Goal: Task Accomplishment & Management: Manage account settings

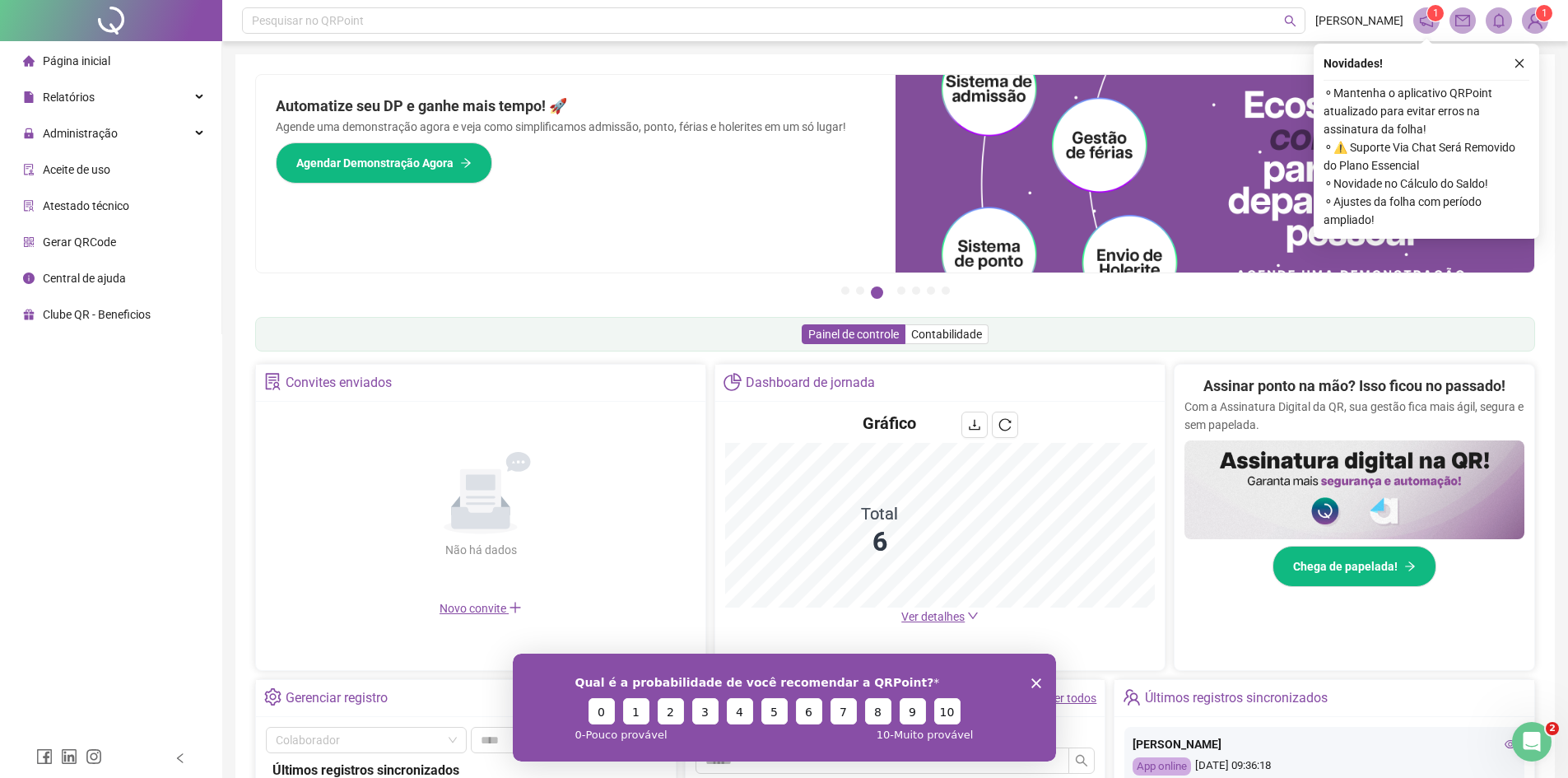
drag, startPoint x: 1522, startPoint y: 64, endPoint x: 1417, endPoint y: 50, distance: 105.9
click at [1522, 64] on icon "close" at bounding box center [1519, 64] width 12 height 12
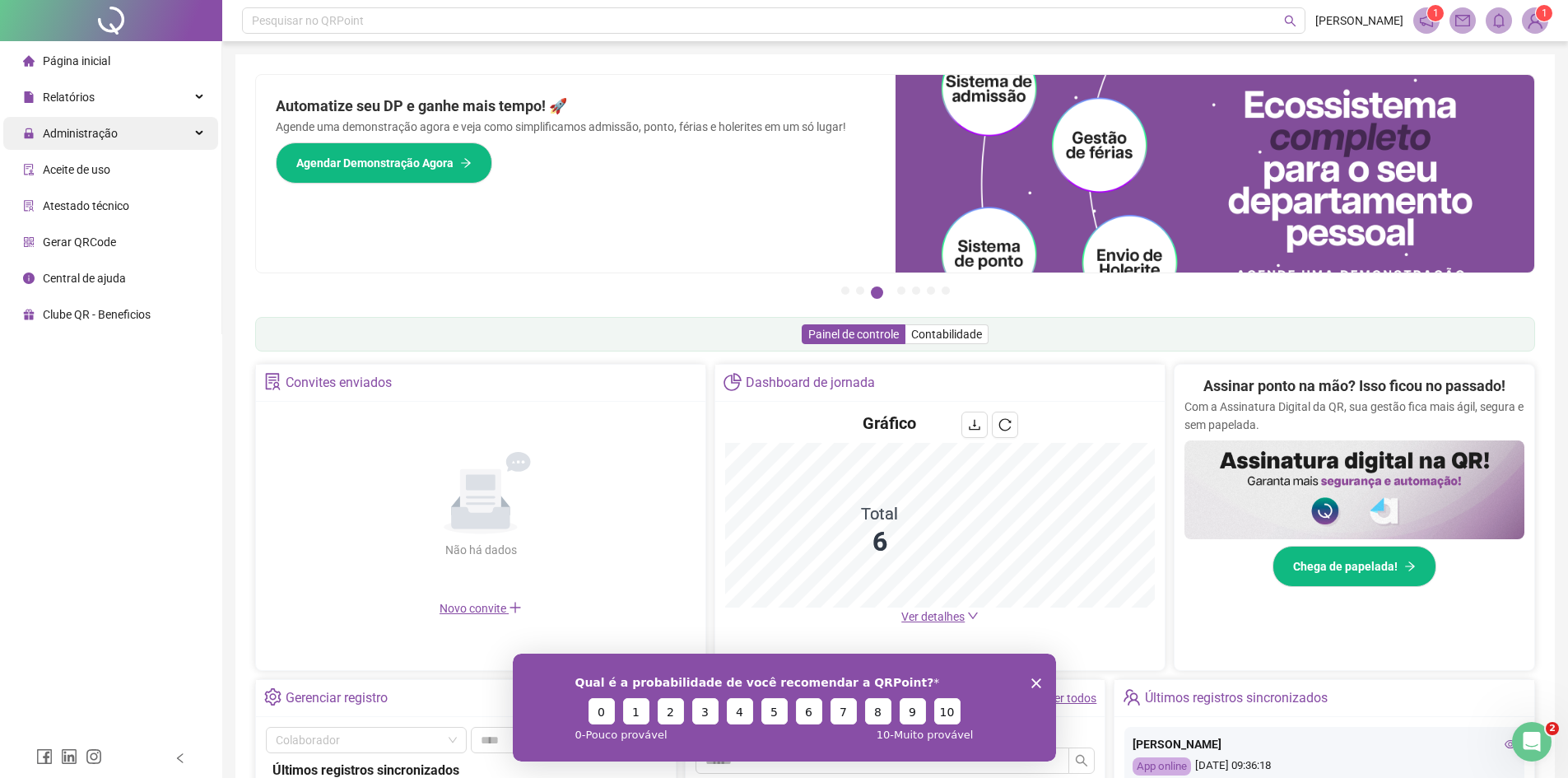
click at [149, 137] on div "Administração" at bounding box center [111, 132] width 215 height 33
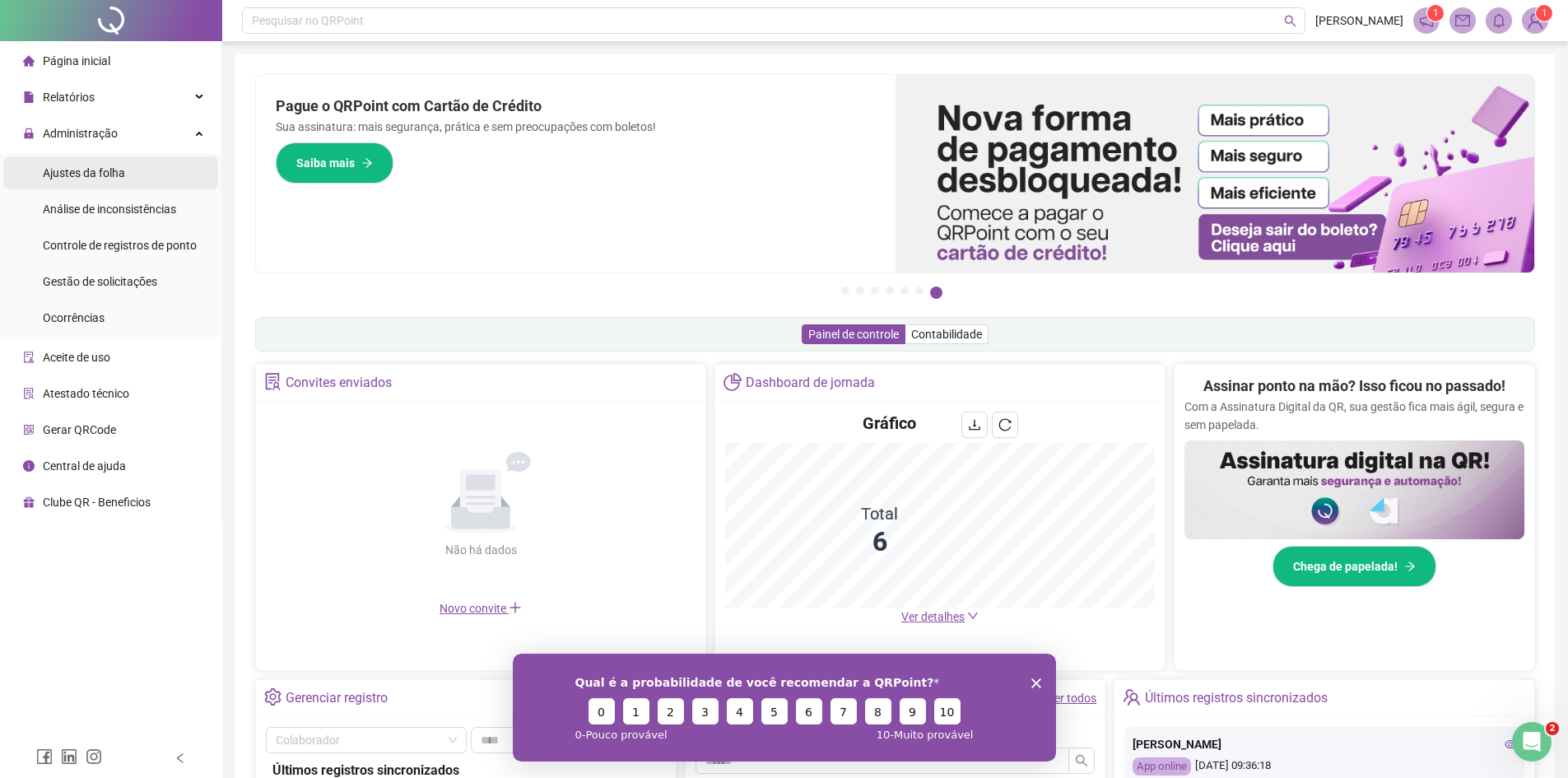
drag, startPoint x: 106, startPoint y: 173, endPoint x: 112, endPoint y: 180, distance: 9.2
click at [107, 173] on span "Ajustes da folha" at bounding box center [84, 172] width 83 height 13
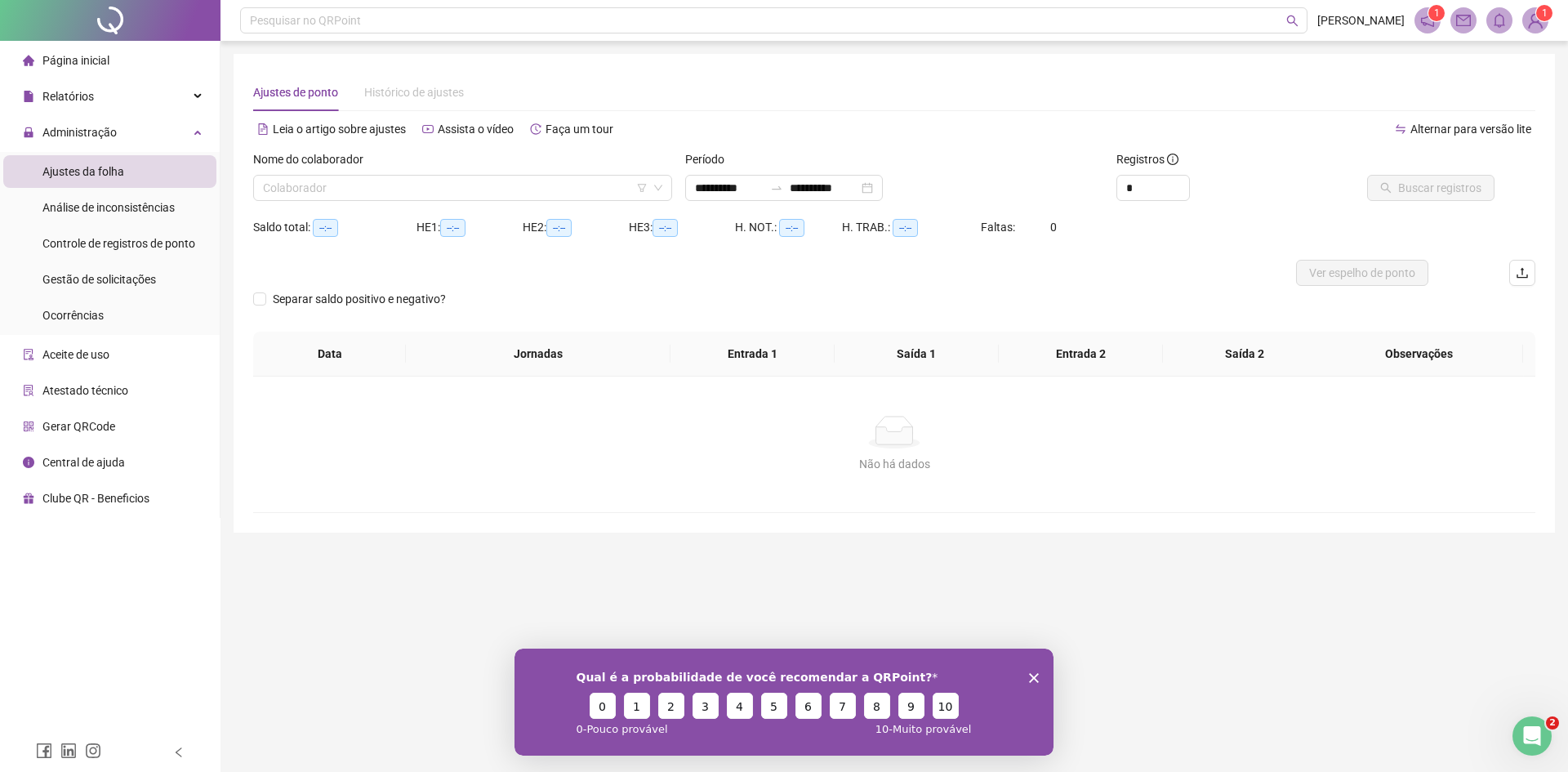
type input "**********"
click at [467, 198] on input "search" at bounding box center [455, 188] width 385 height 25
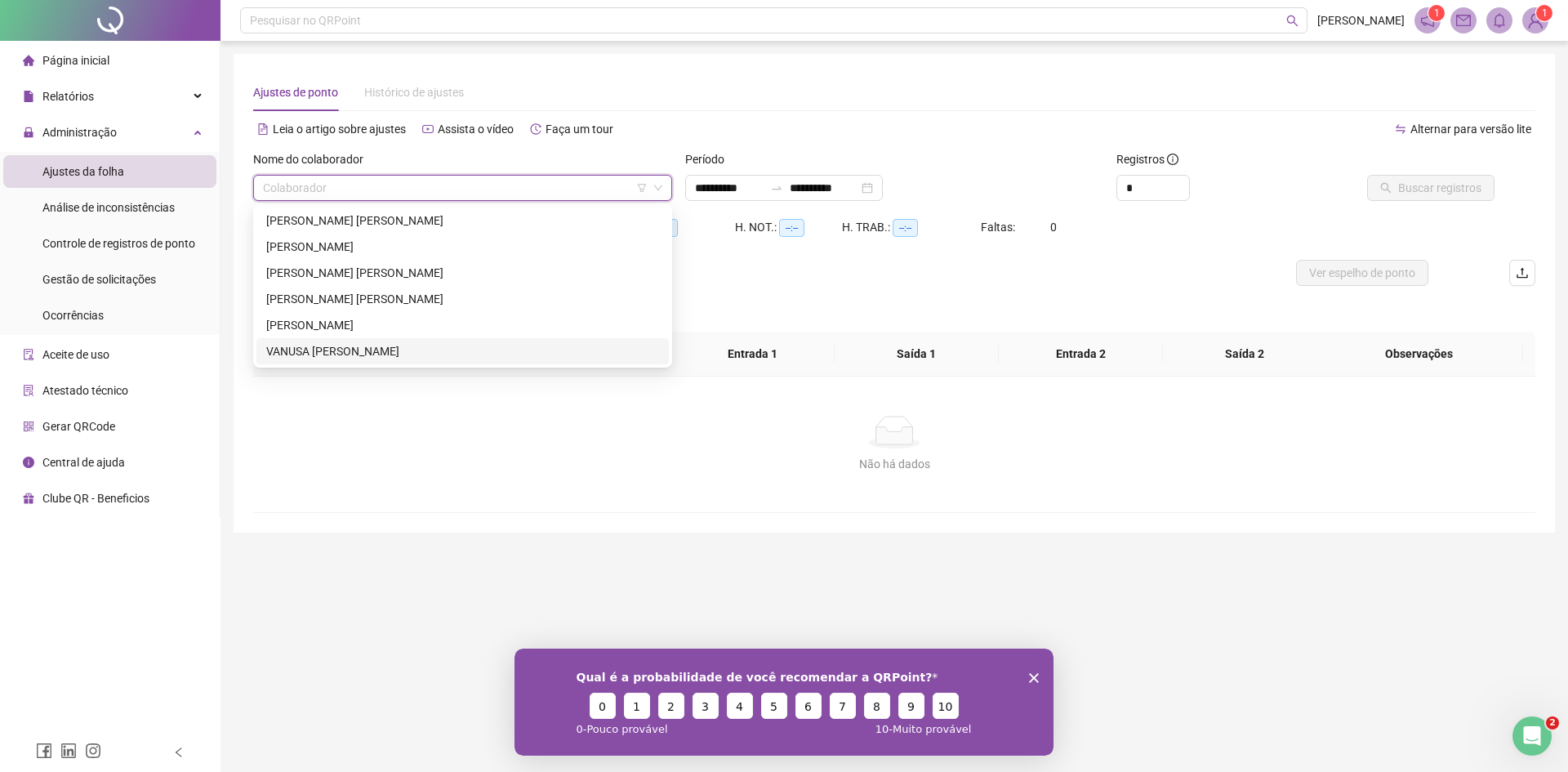
click at [346, 351] on div "VANUSA [PERSON_NAME]" at bounding box center [462, 351] width 392 height 18
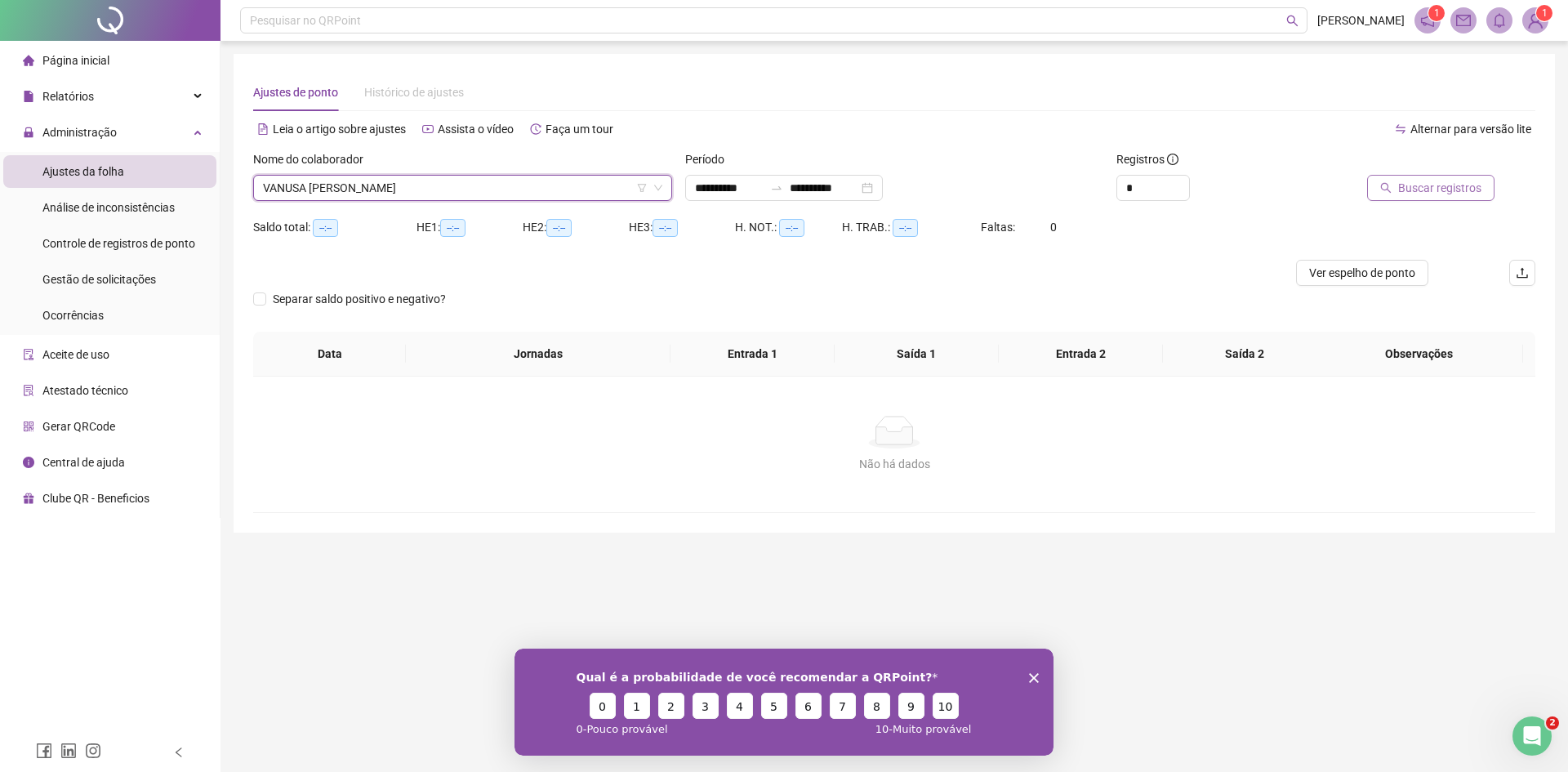
click at [1405, 191] on span "Buscar registros" at bounding box center [1439, 188] width 83 height 18
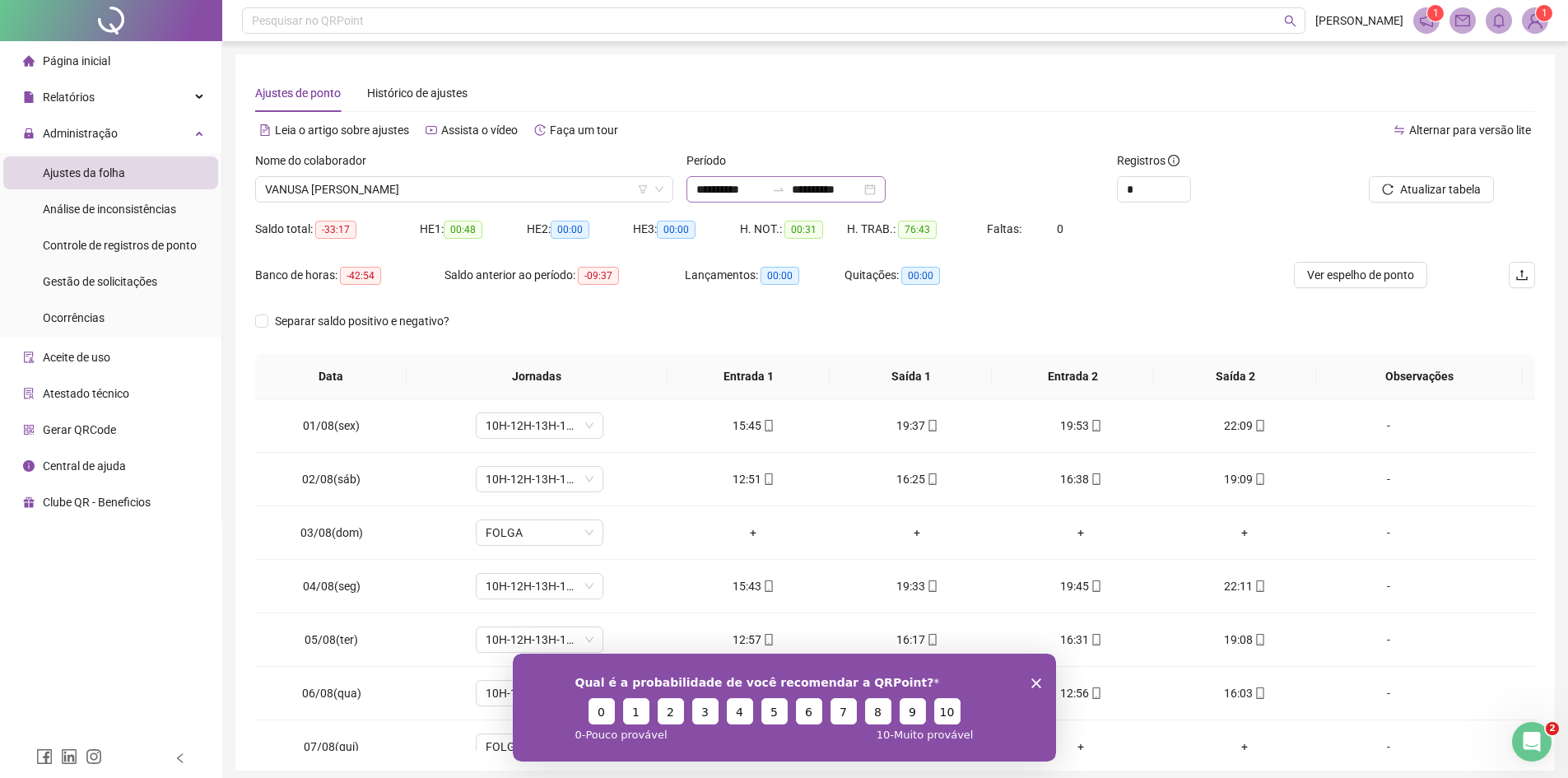
click at [886, 192] on div "**********" at bounding box center [786, 189] width 199 height 26
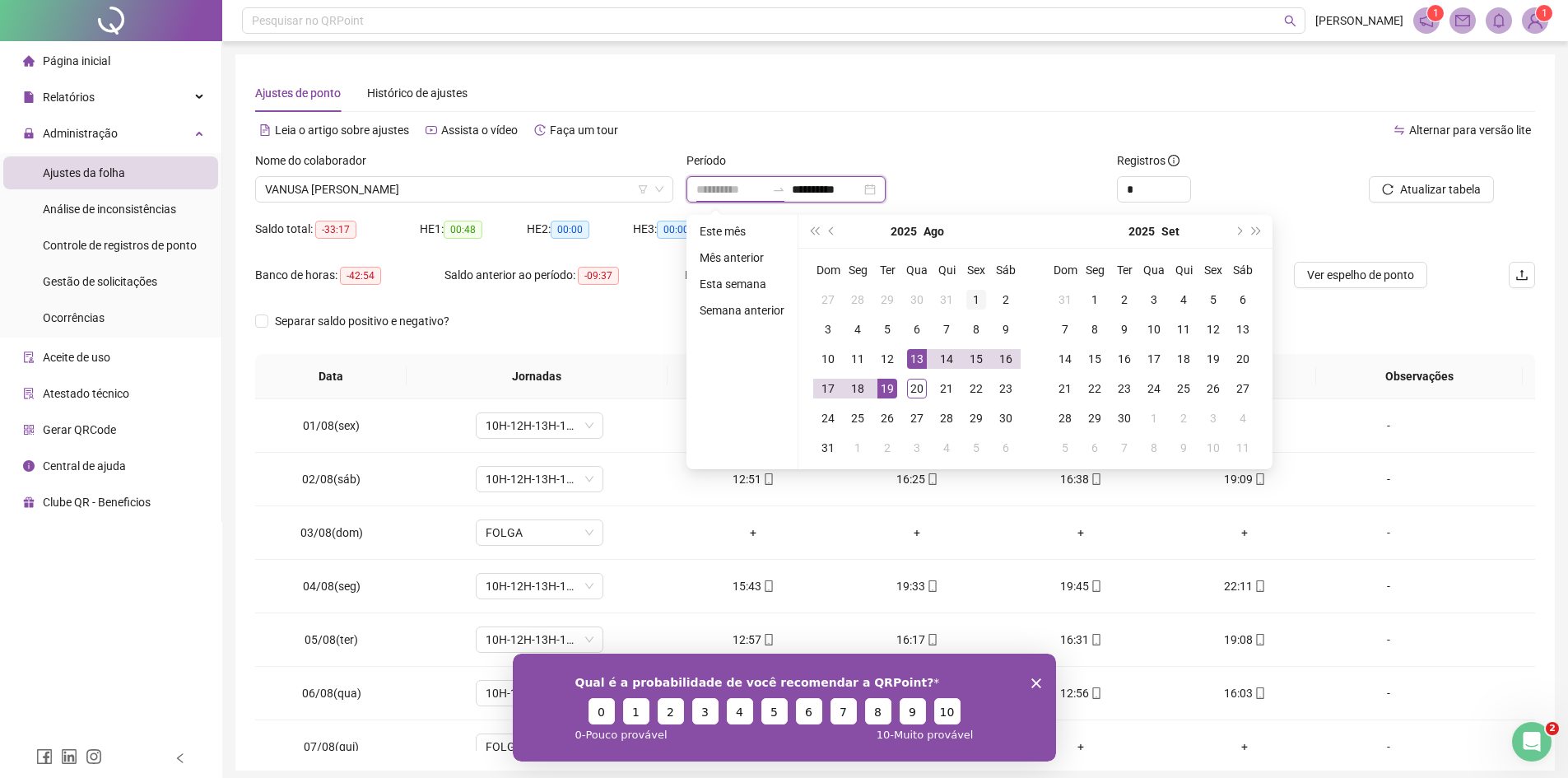
type input "**********"
click at [973, 303] on div "1" at bounding box center [976, 300] width 20 height 20
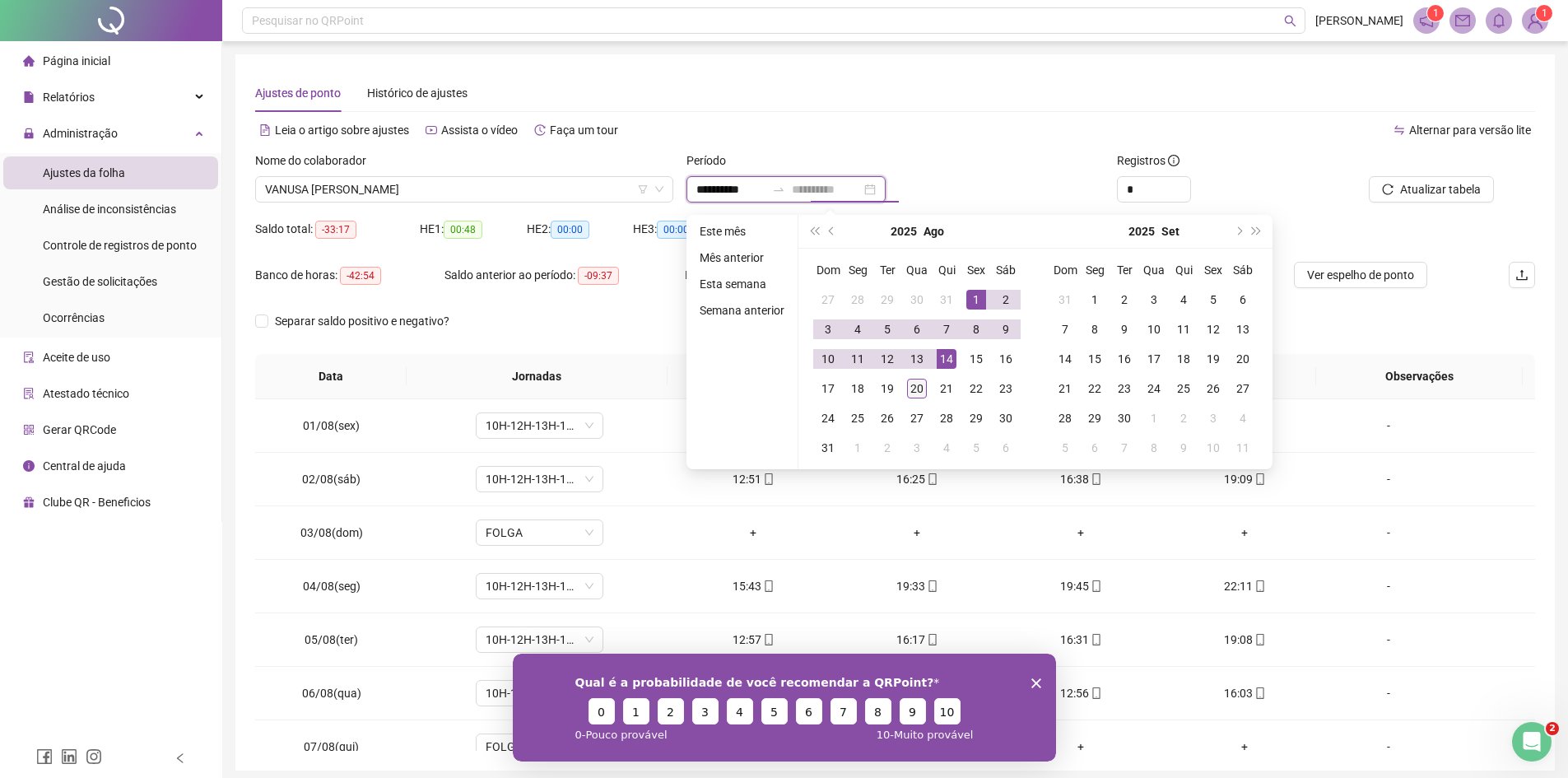
type input "**********"
click at [915, 380] on div "20" at bounding box center [916, 389] width 20 height 20
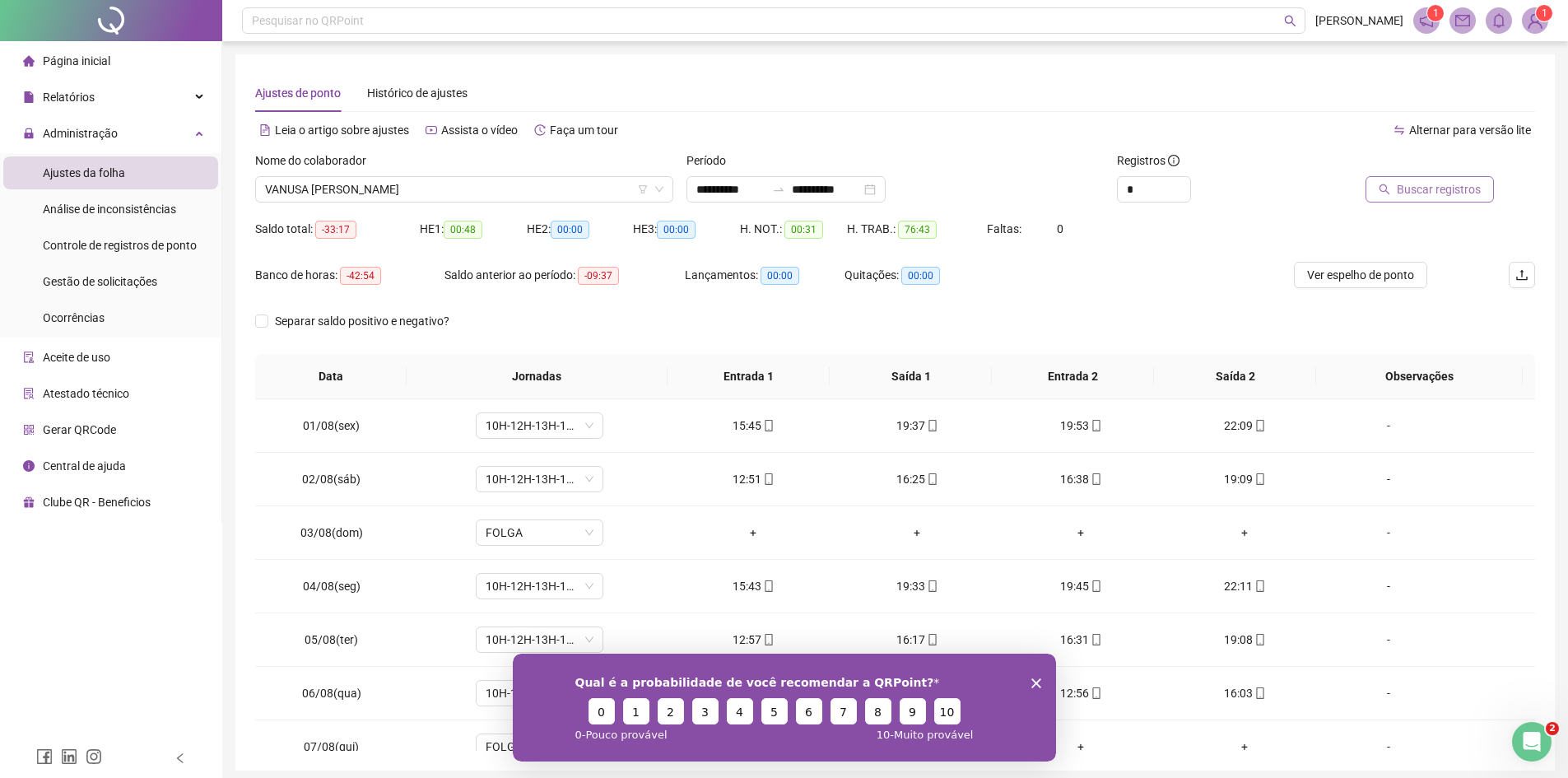
click at [1426, 199] on button "Buscar registros" at bounding box center [1429, 189] width 129 height 26
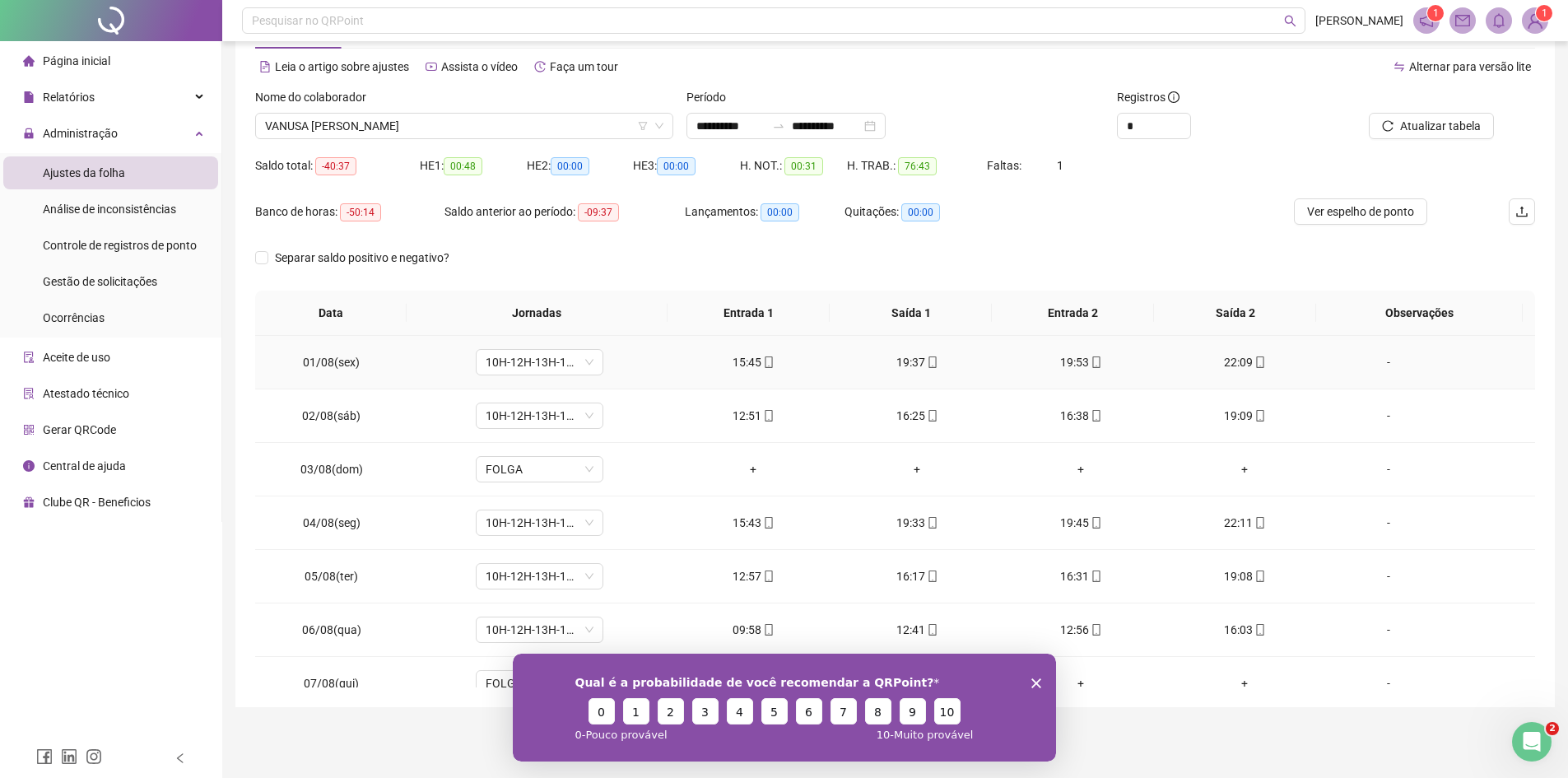
scroll to position [411, 0]
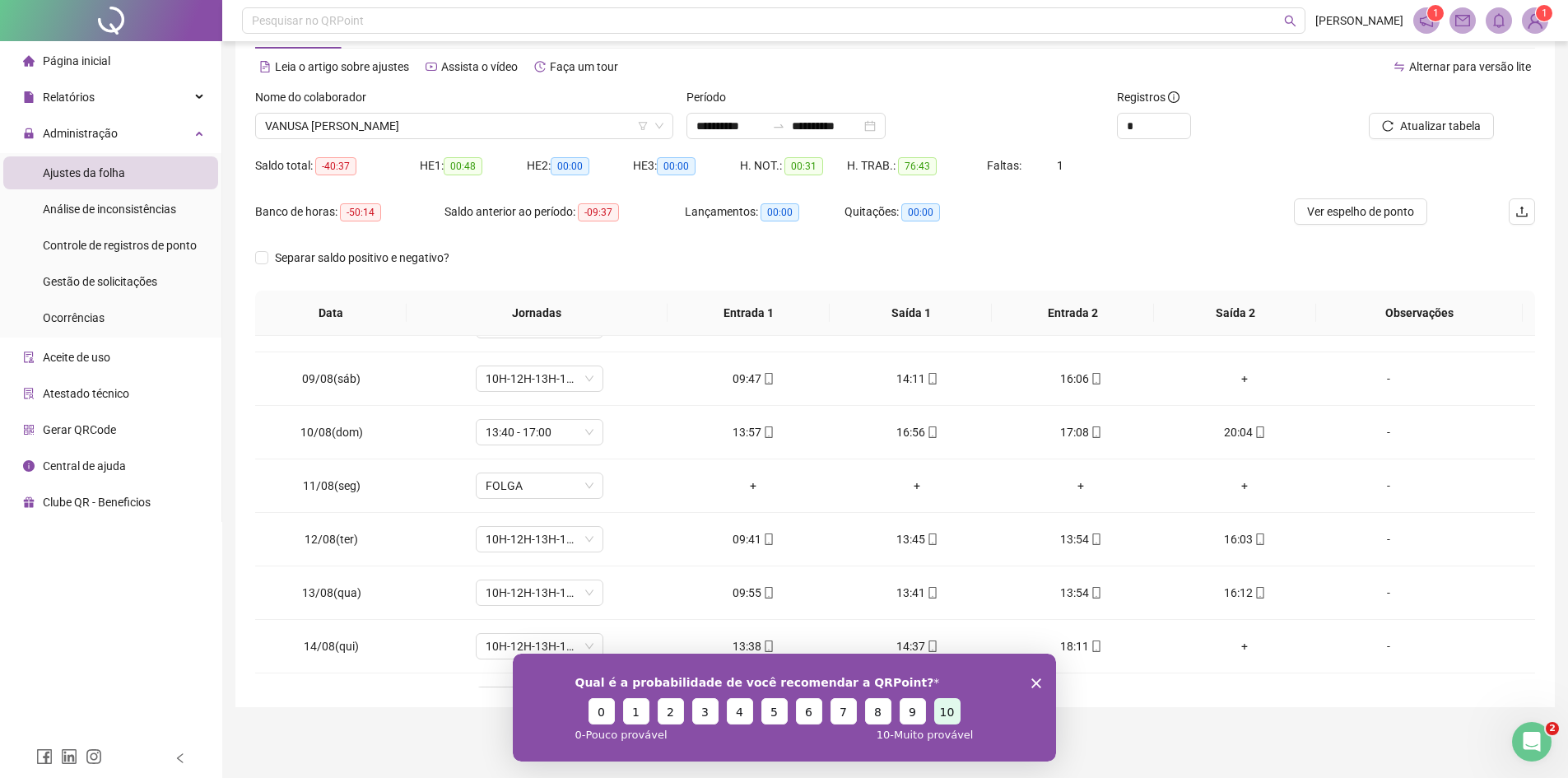
click at [948, 707] on button "10" at bounding box center [946, 710] width 26 height 26
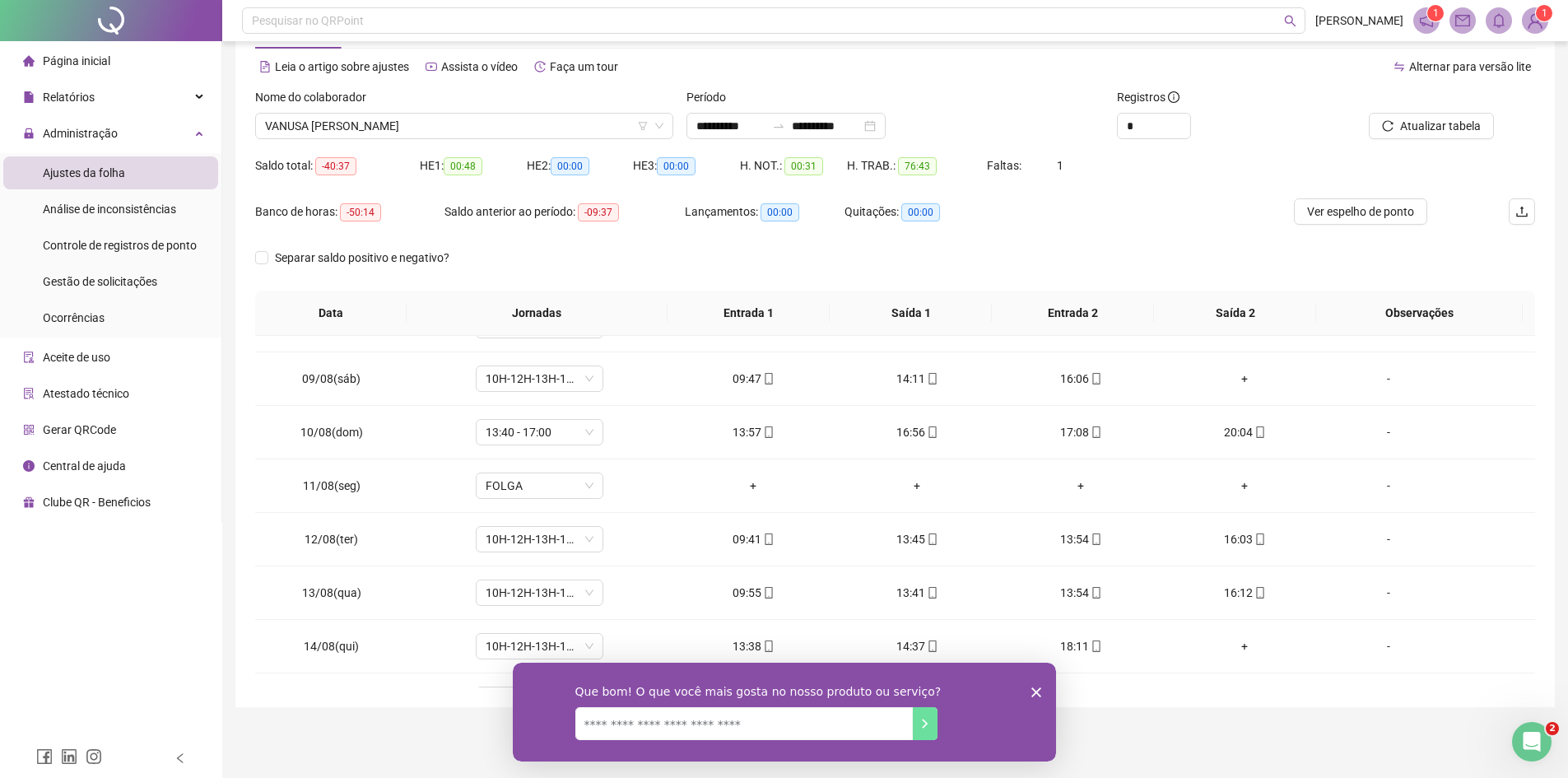
click at [1033, 693] on icon "Encerrar pesquisa" at bounding box center [1035, 691] width 10 height 10
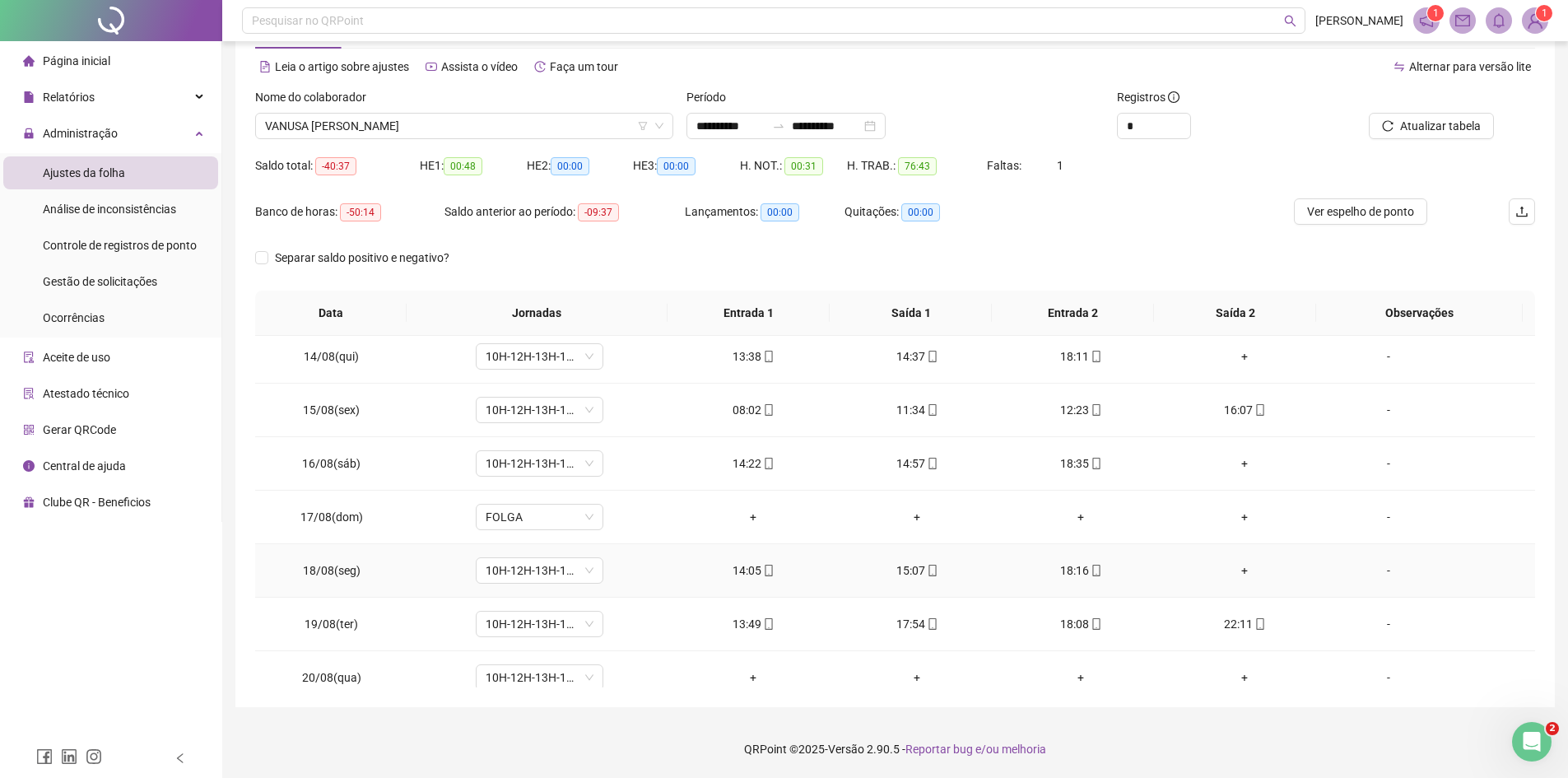
scroll to position [718, 0]
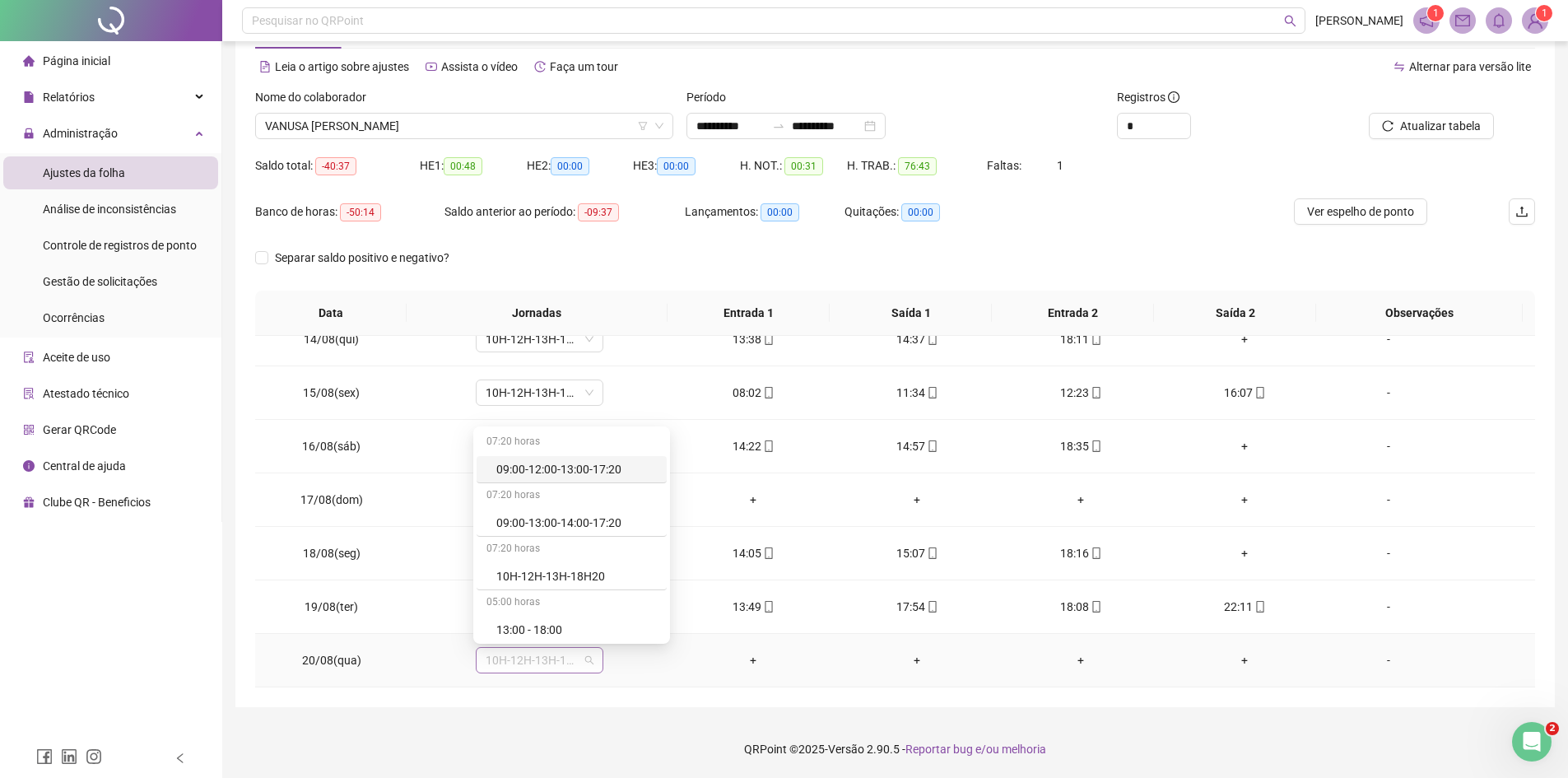
click at [596, 669] on div "10H-12H-13H-18H20" at bounding box center [539, 659] width 128 height 26
click at [565, 594] on div "Folga" at bounding box center [576, 597] width 160 height 18
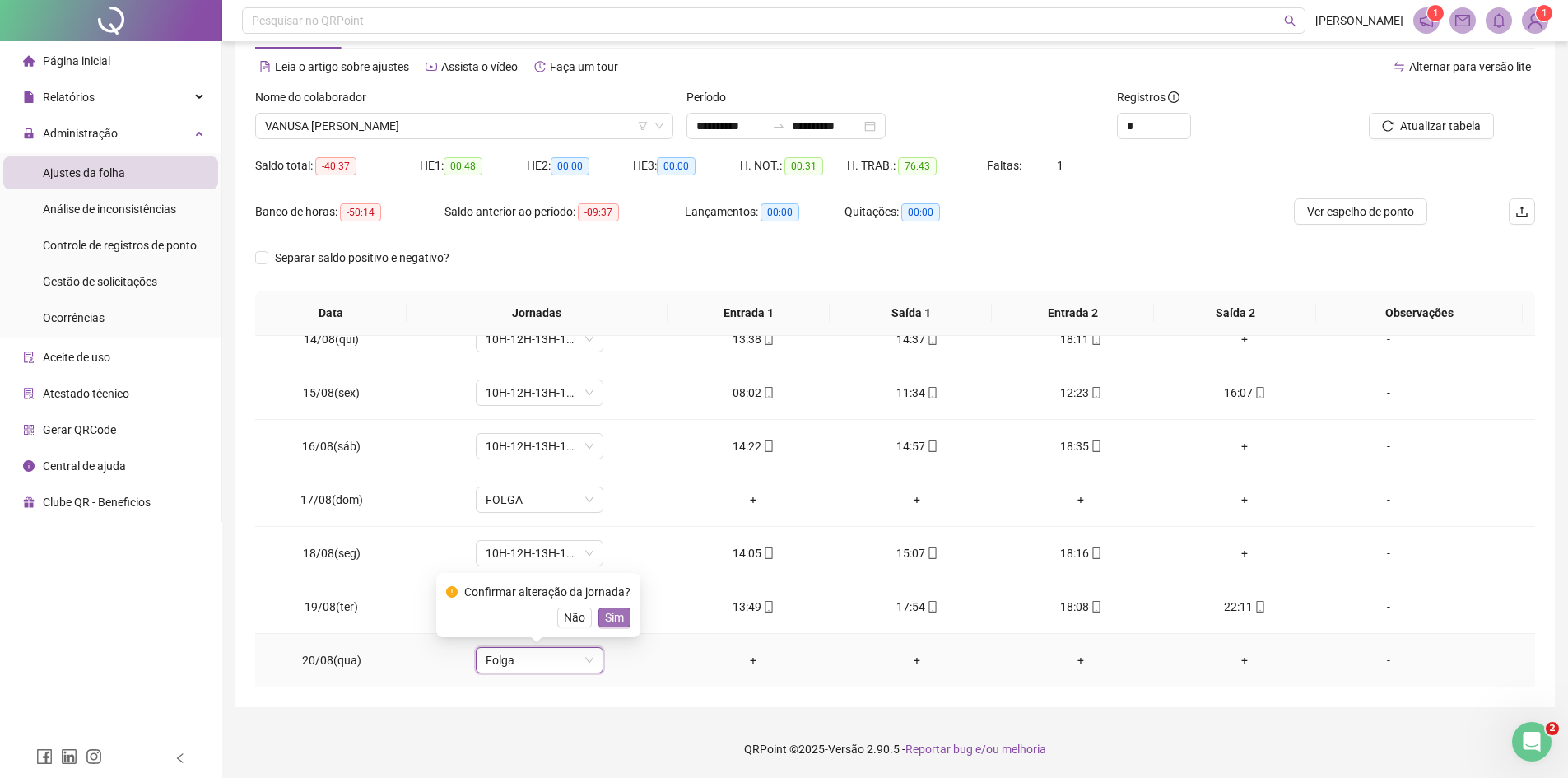
click at [618, 621] on span "Sim" at bounding box center [614, 617] width 19 height 18
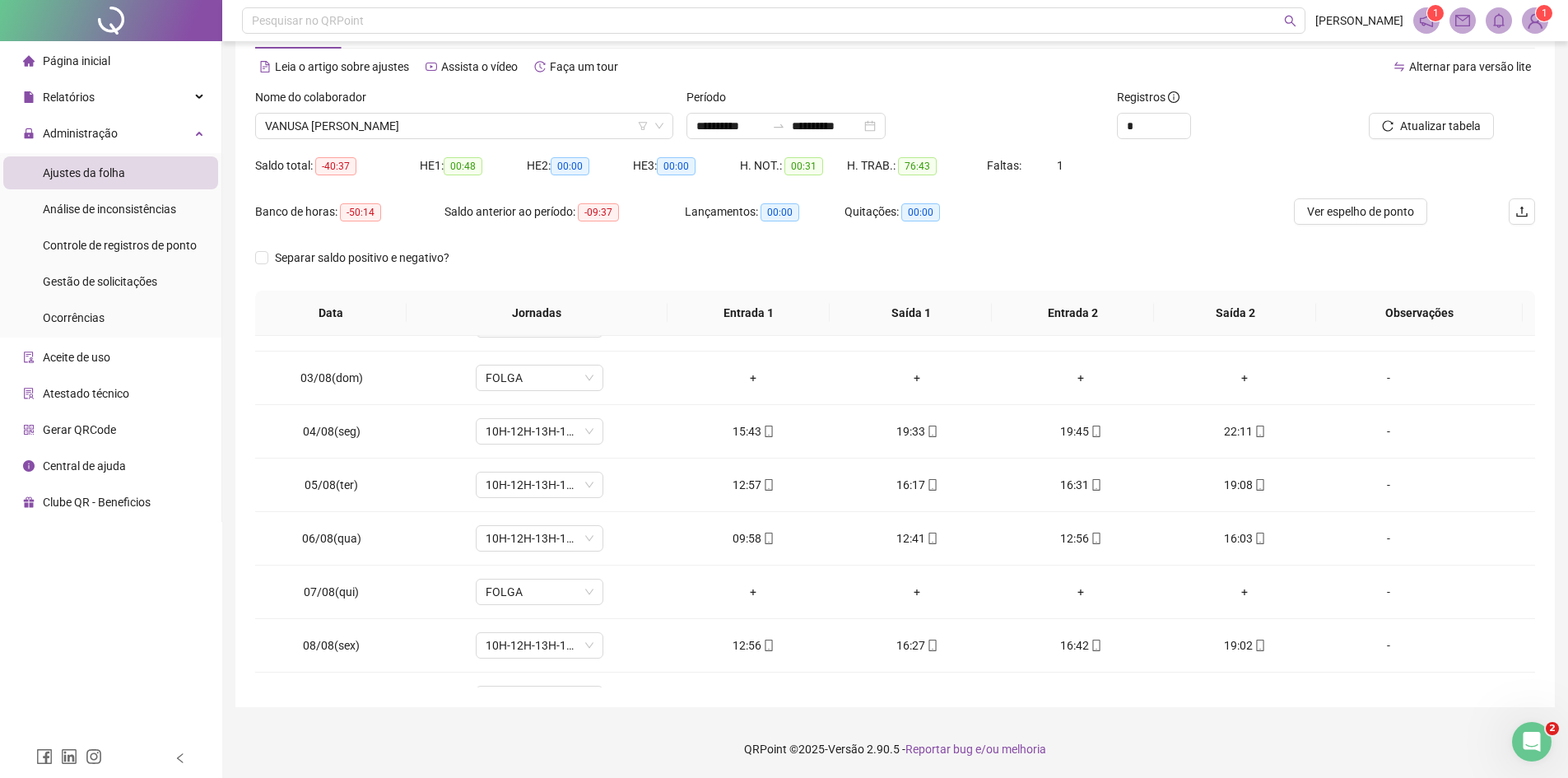
scroll to position [60, 0]
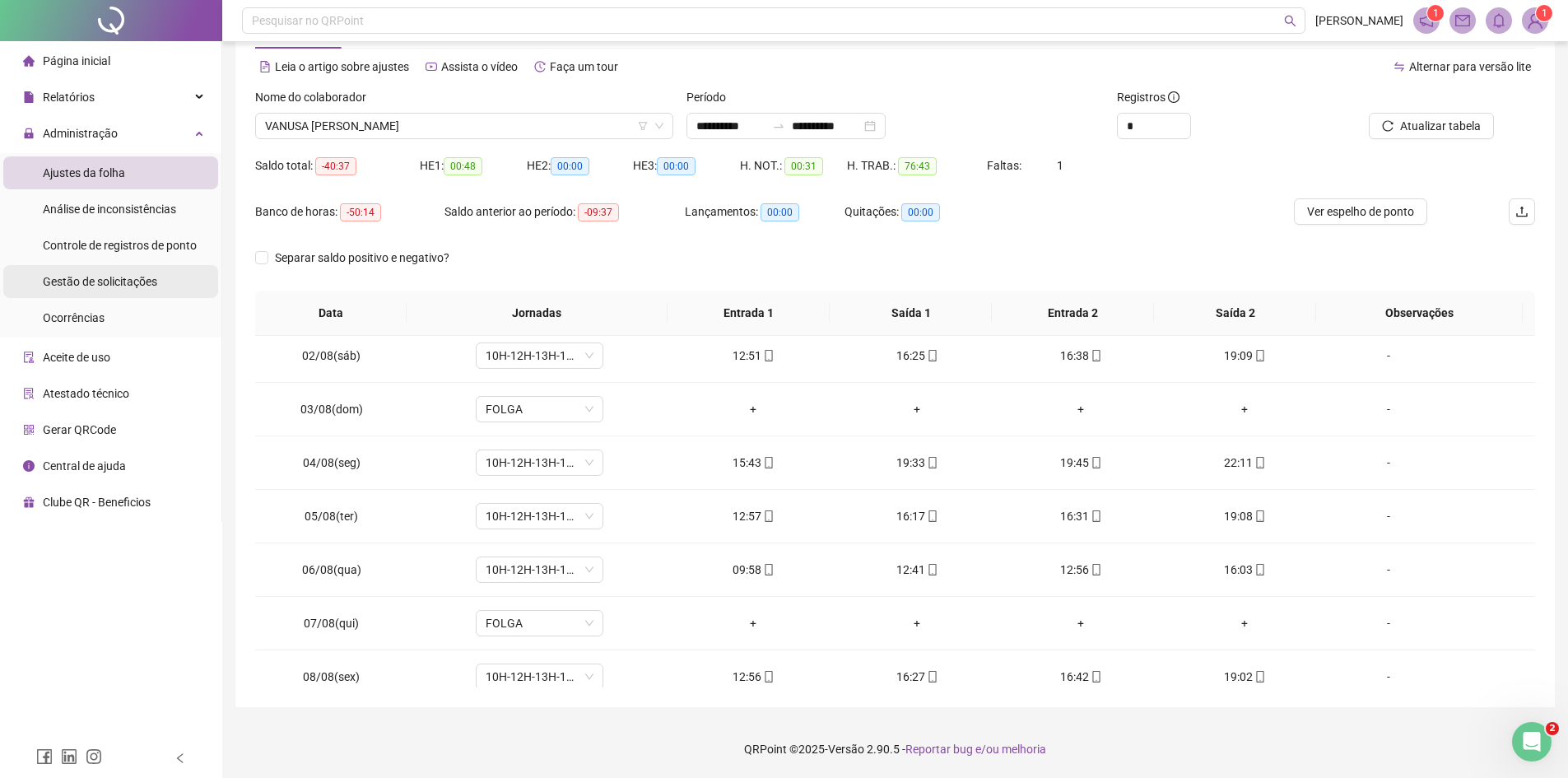
click at [123, 281] on span "Gestão de solicitações" at bounding box center [100, 281] width 115 height 13
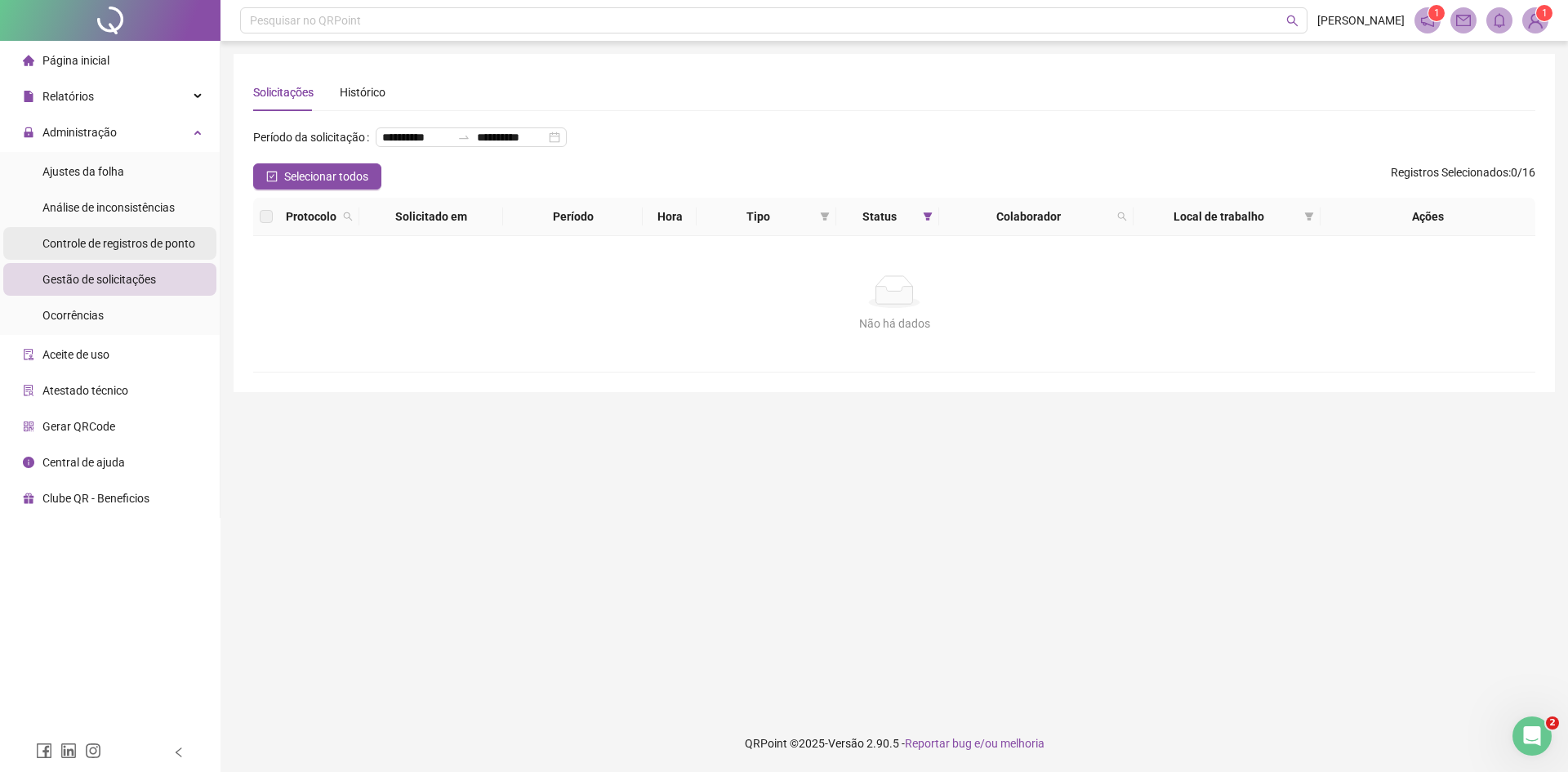
click at [91, 245] on span "Controle de registros de ponto" at bounding box center [119, 243] width 152 height 13
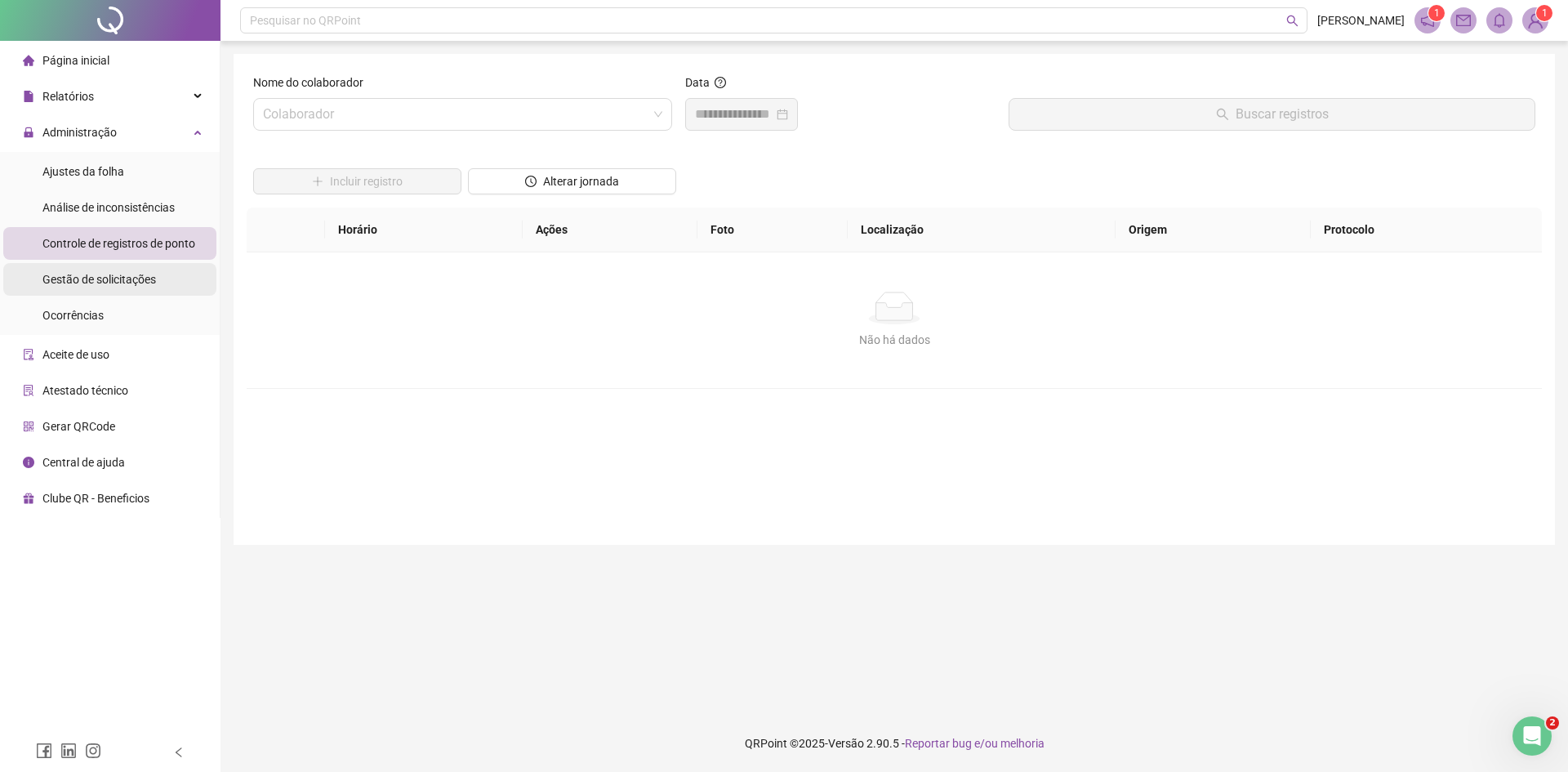
click at [102, 281] on span "Gestão de solicitações" at bounding box center [99, 279] width 114 height 13
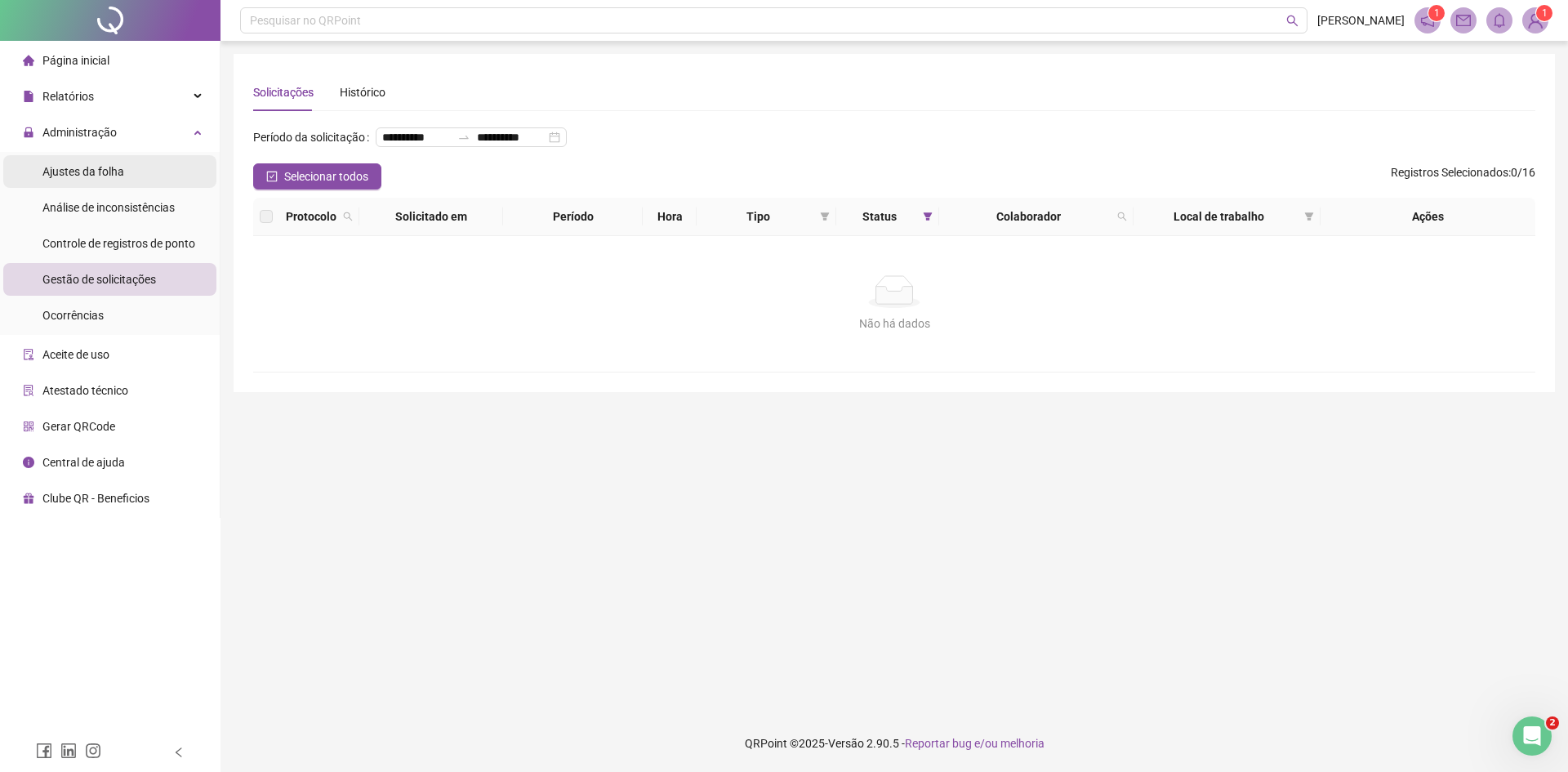
click at [128, 186] on li "Ajustes da folha" at bounding box center [110, 171] width 214 height 33
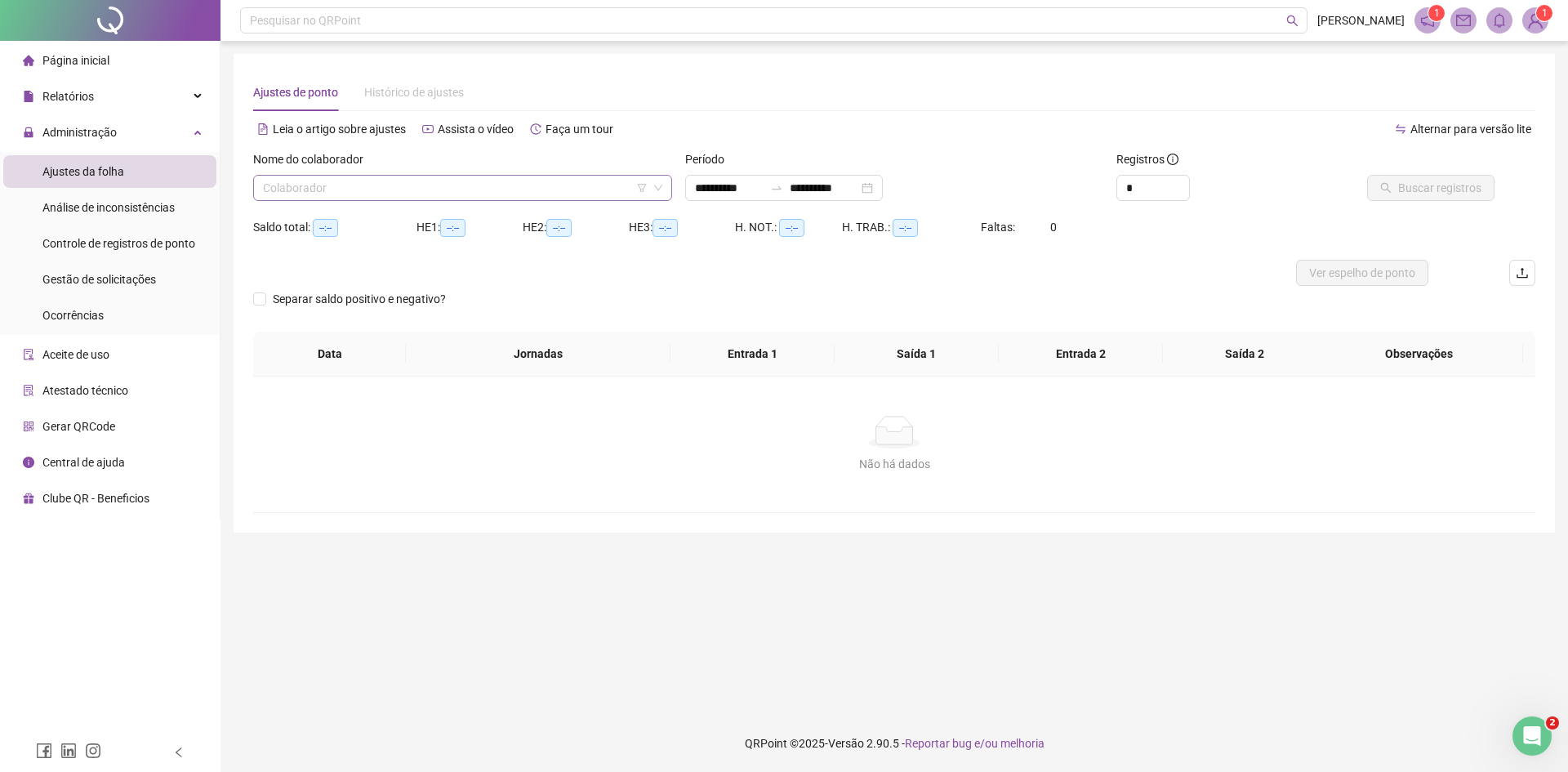
type input "**********"
click at [654, 187] on icon "down" at bounding box center [658, 188] width 10 height 10
click at [400, 189] on input "search" at bounding box center [455, 188] width 385 height 25
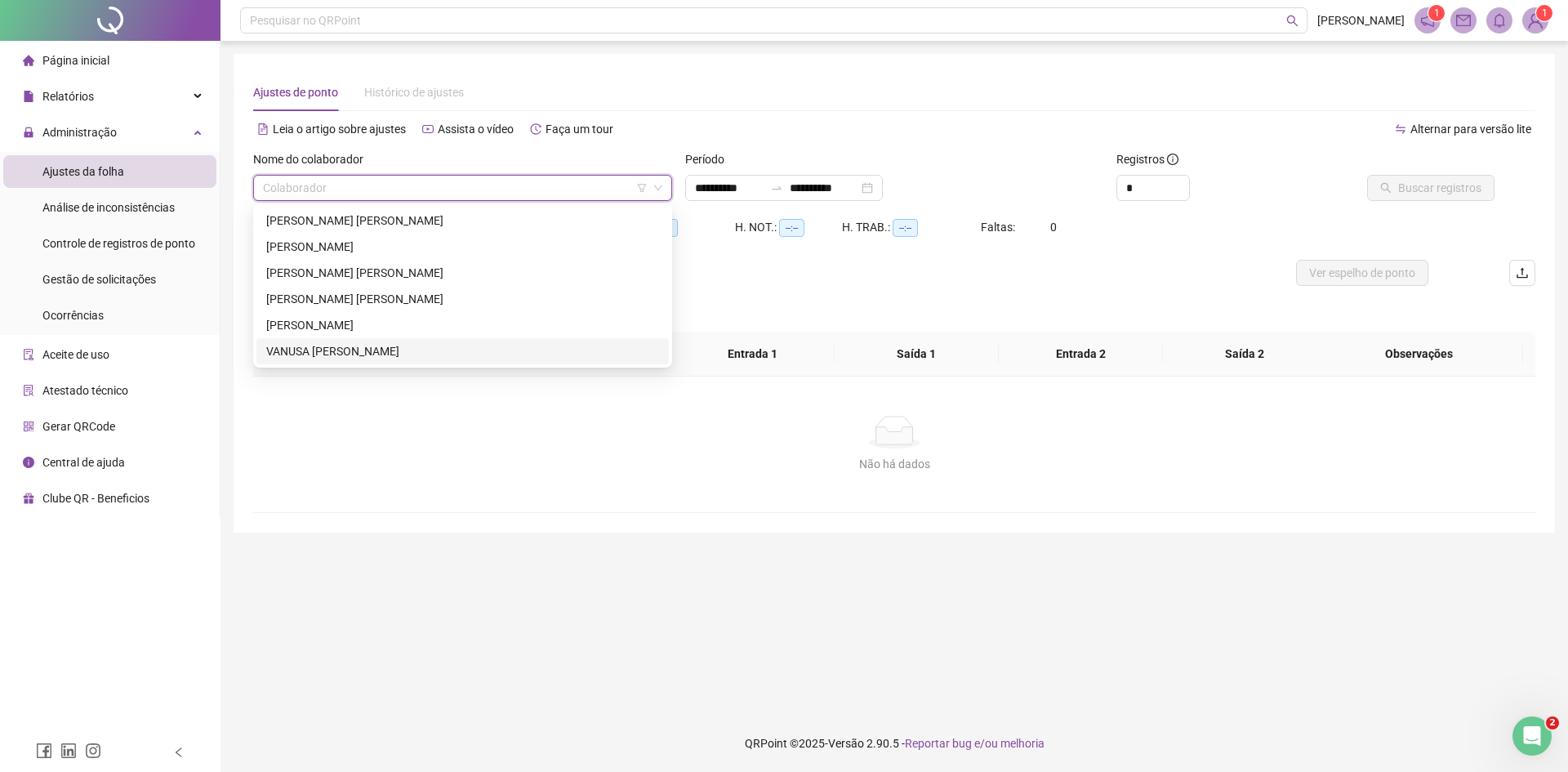
click at [349, 353] on div "VANUSA [PERSON_NAME]" at bounding box center [462, 351] width 392 height 18
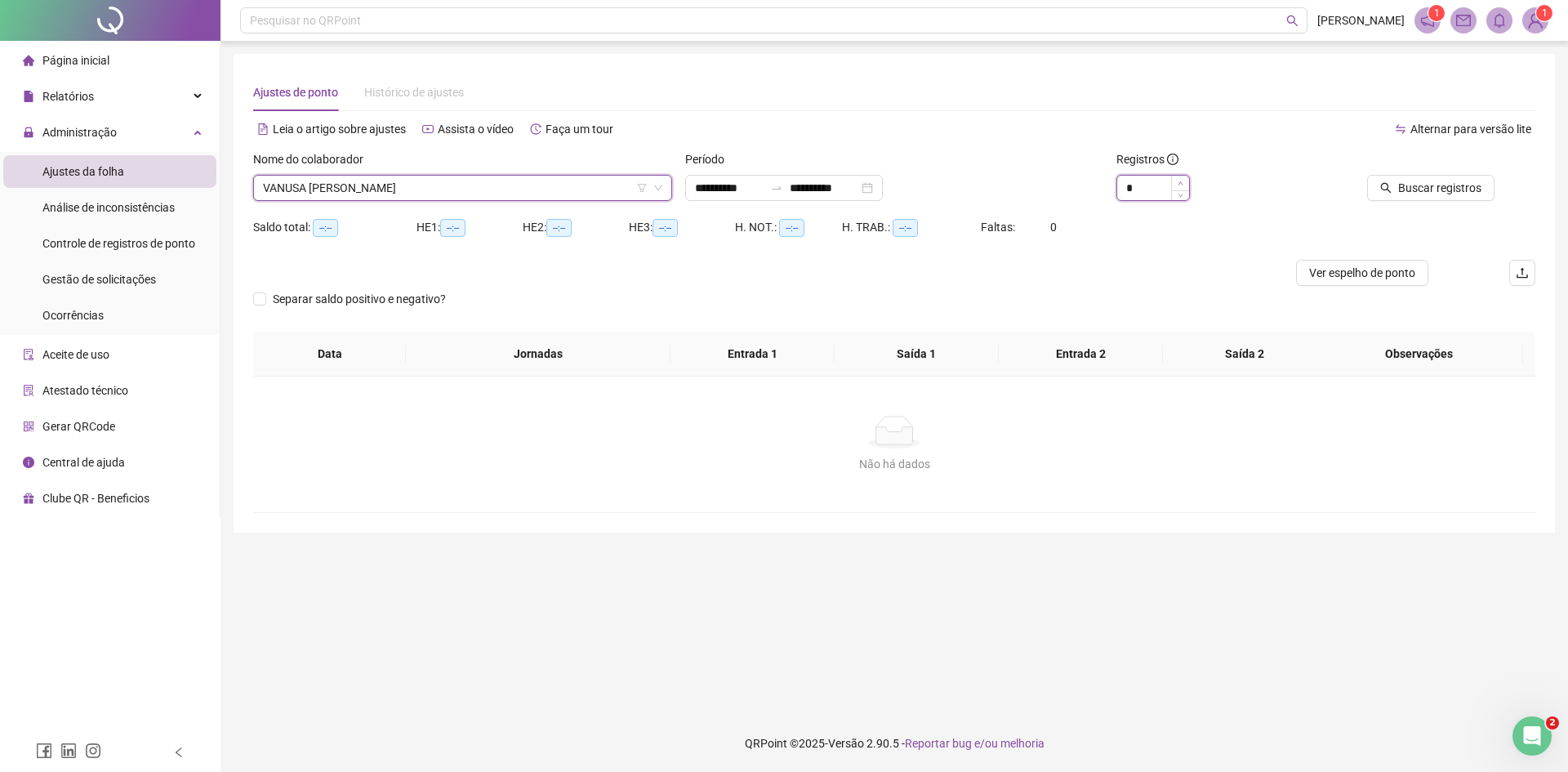
type input "*"
click at [1176, 184] on span "Increase Value" at bounding box center [1180, 183] width 18 height 15
click at [1422, 189] on span "Buscar registros" at bounding box center [1439, 188] width 83 height 18
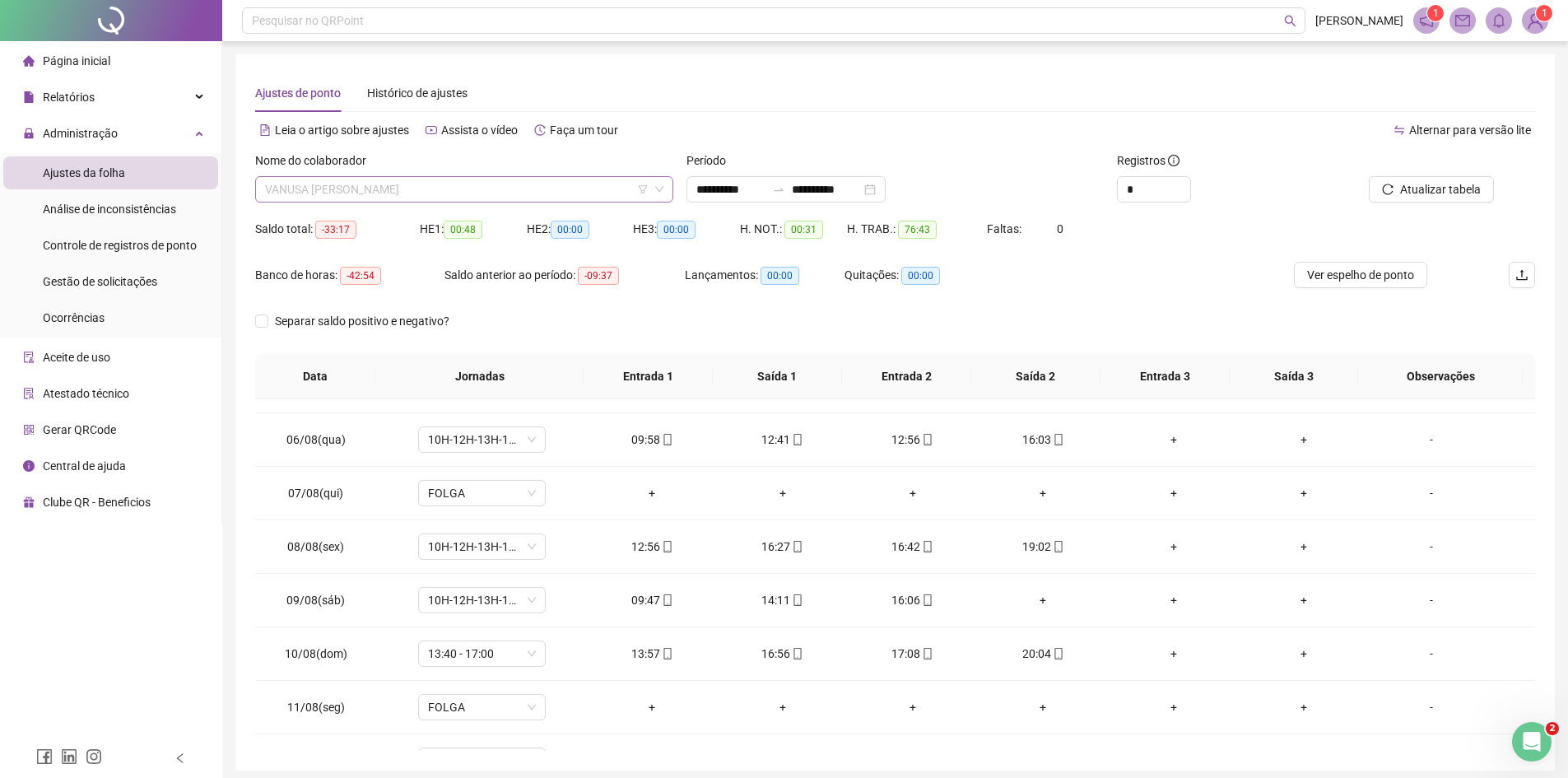
click at [408, 191] on span "VANUSA [PERSON_NAME]" at bounding box center [464, 189] width 398 height 25
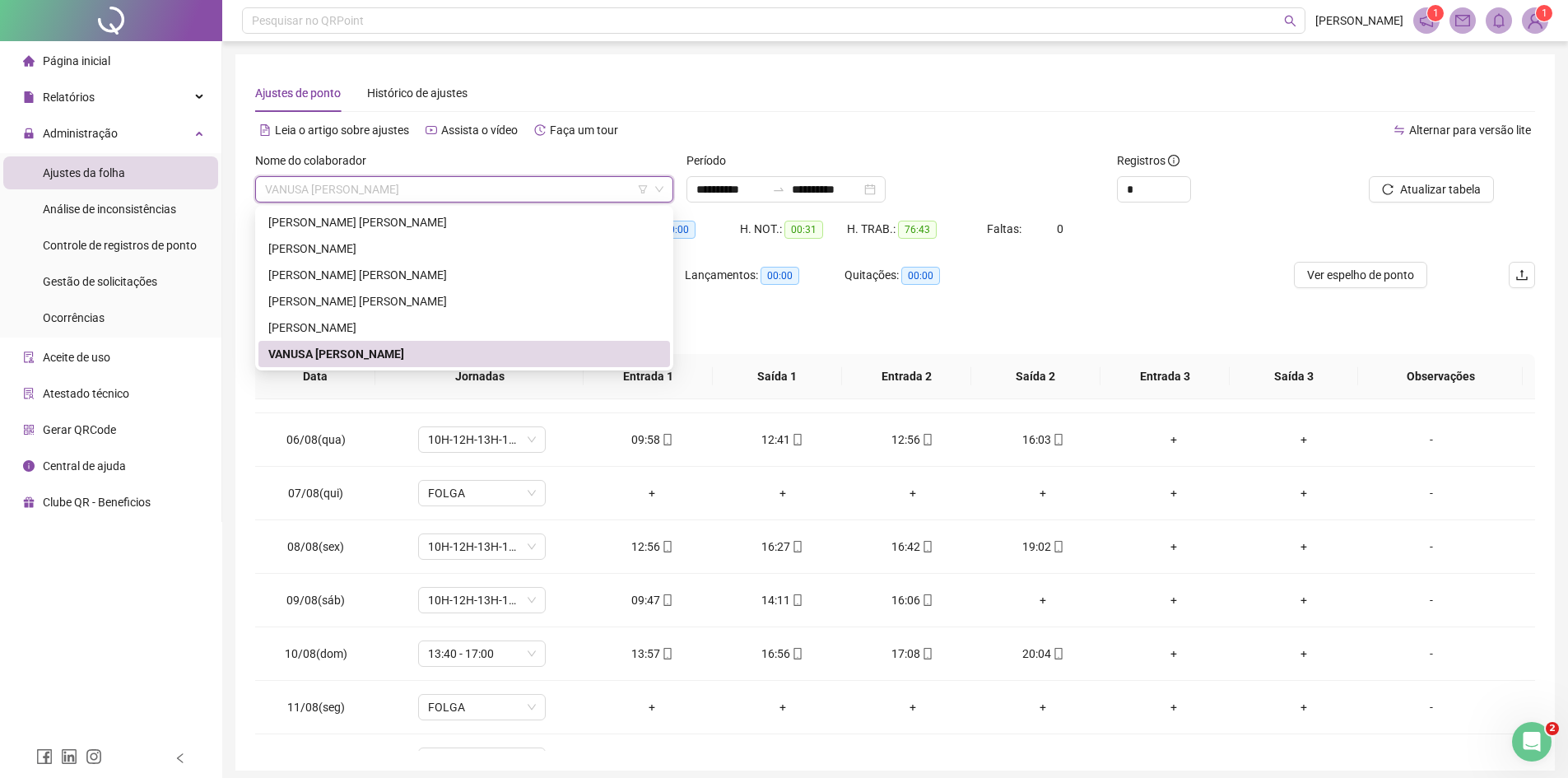
click at [383, 343] on div "VANUSA [PERSON_NAME]" at bounding box center [463, 354] width 411 height 26
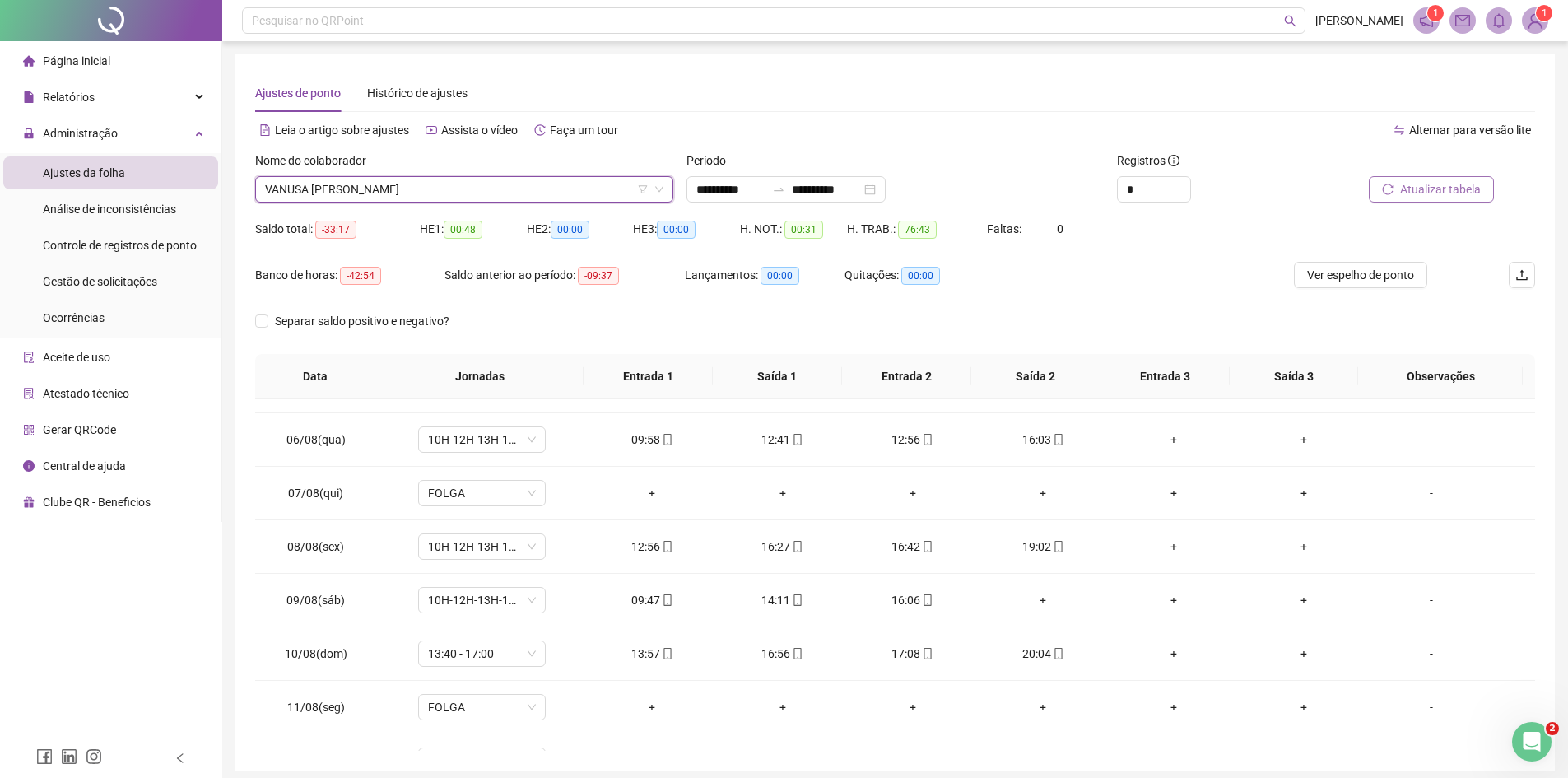
click at [1436, 181] on span "Atualizar tabela" at bounding box center [1439, 189] width 81 height 18
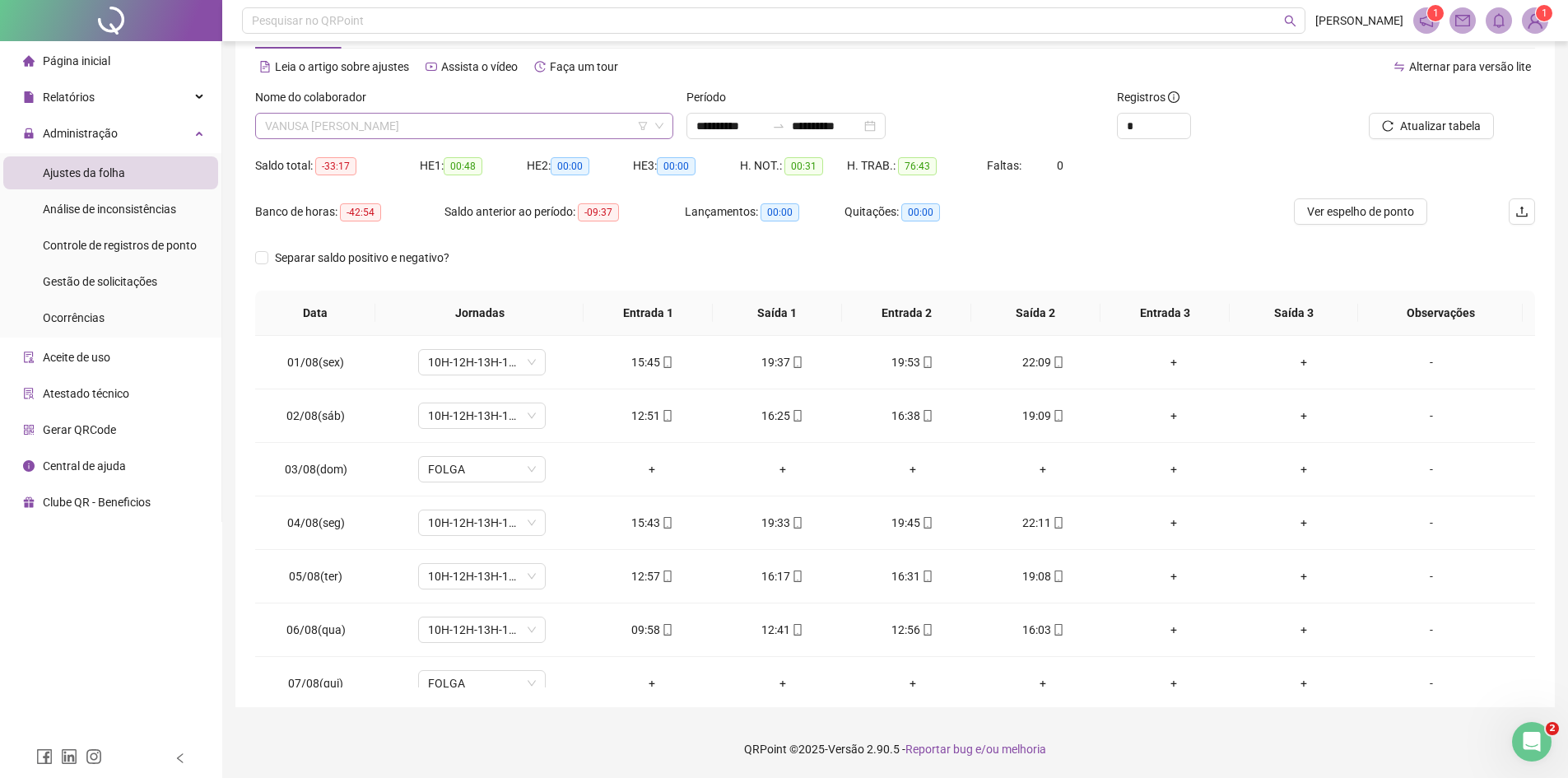
click at [394, 118] on span "VANUSA [PERSON_NAME]" at bounding box center [464, 126] width 398 height 25
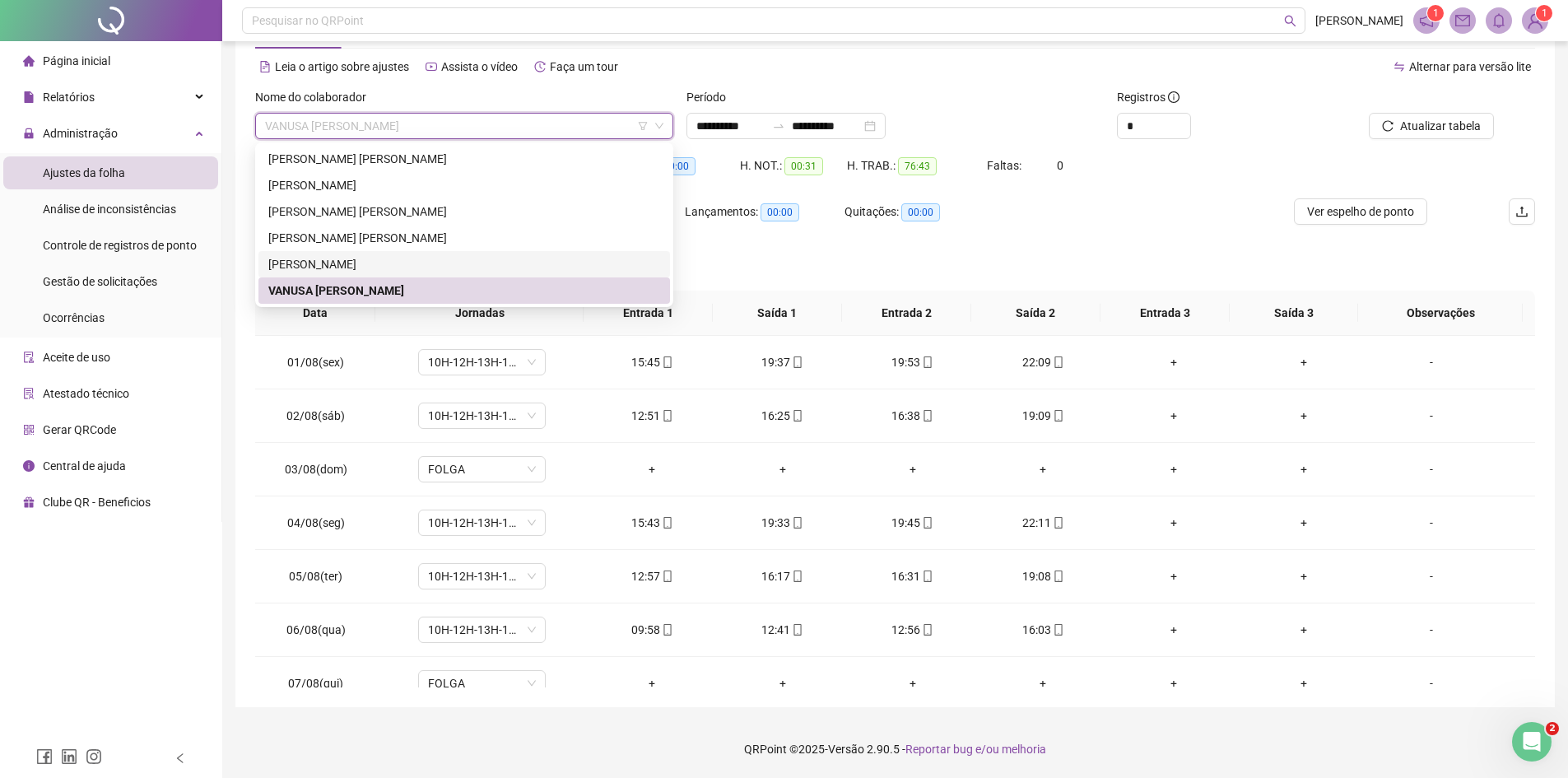
click at [382, 257] on div "[PERSON_NAME]" at bounding box center [463, 264] width 392 height 18
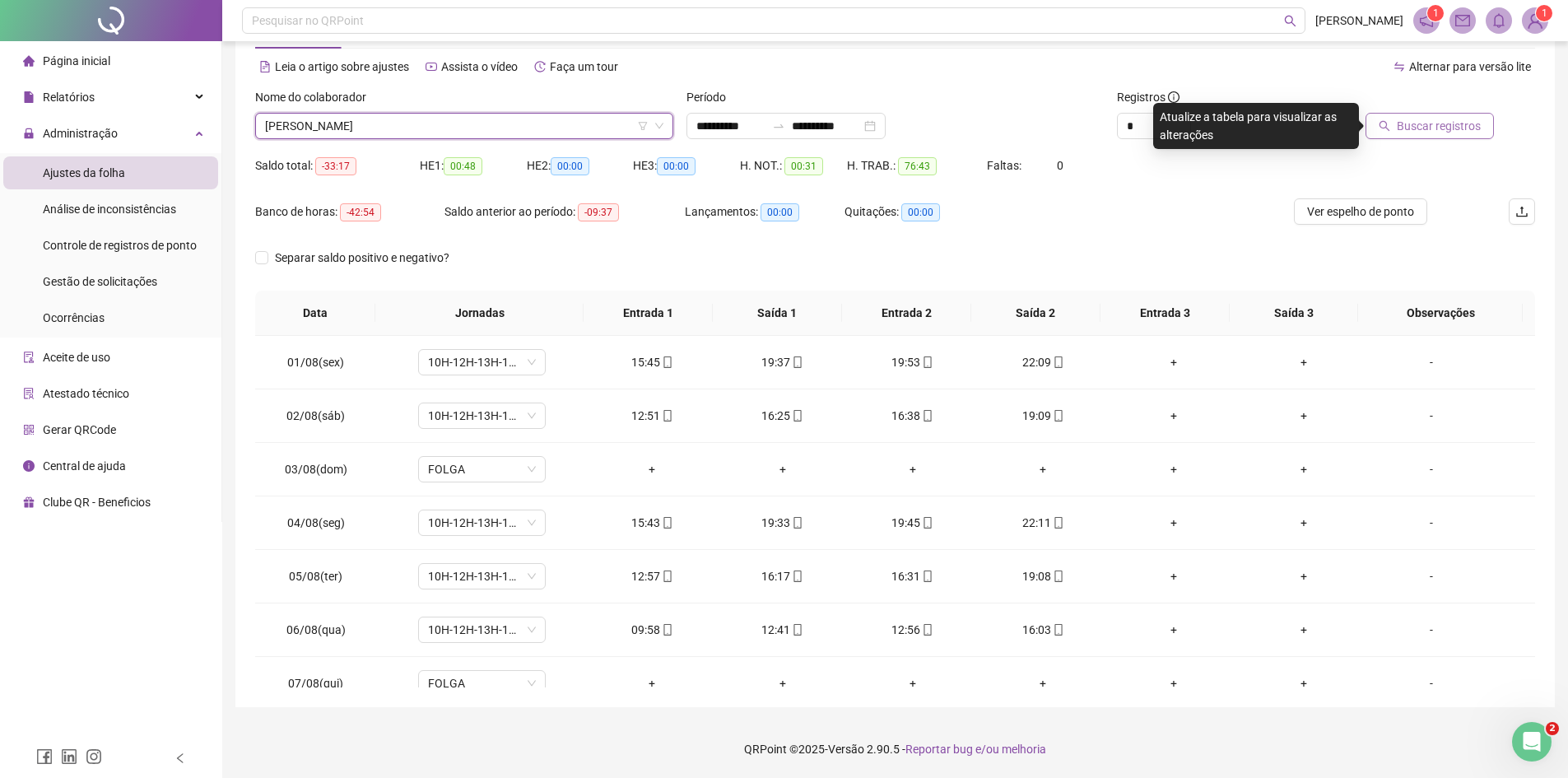
click at [1434, 134] on span "Buscar registros" at bounding box center [1438, 126] width 84 height 18
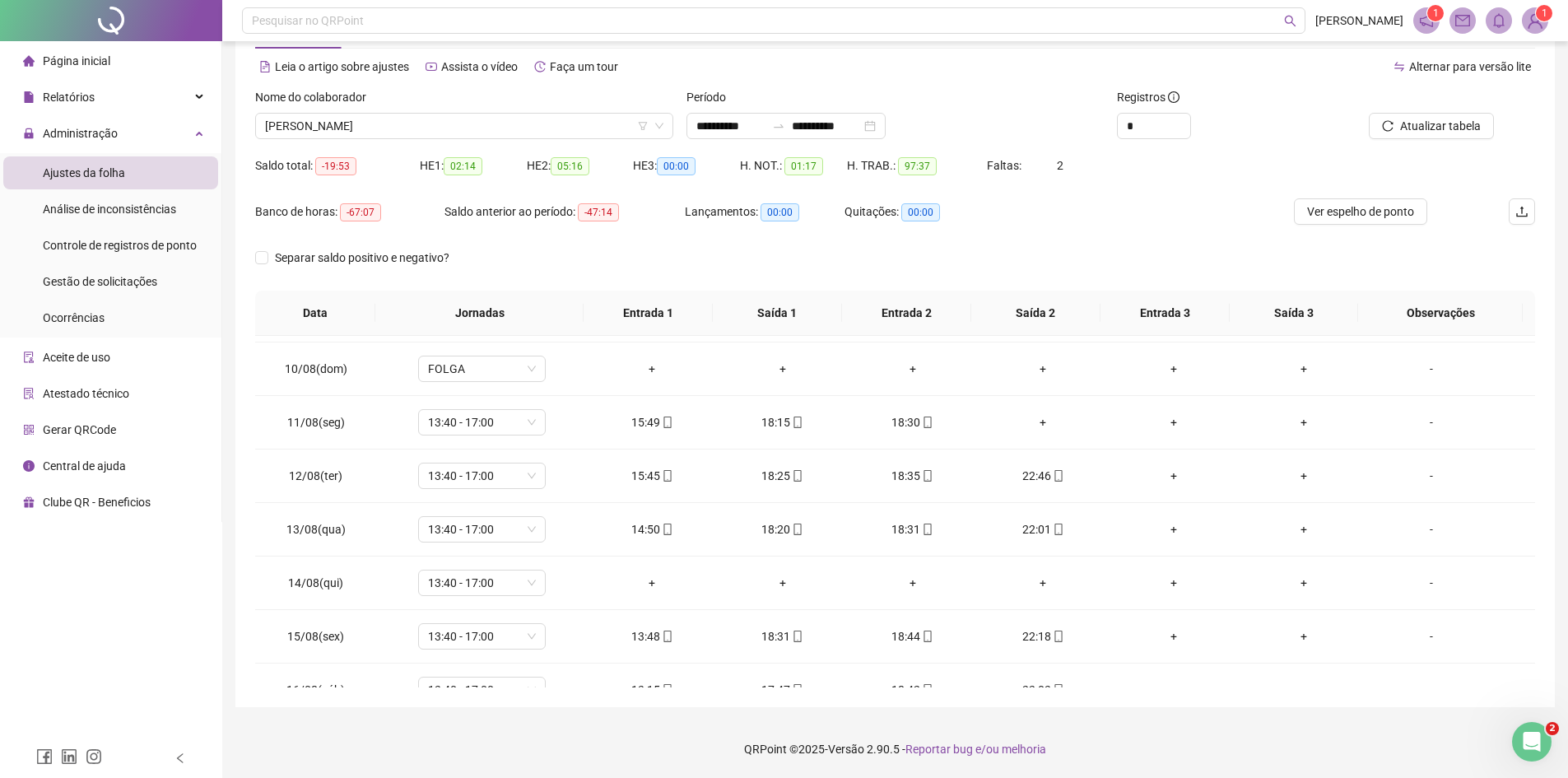
scroll to position [583, 0]
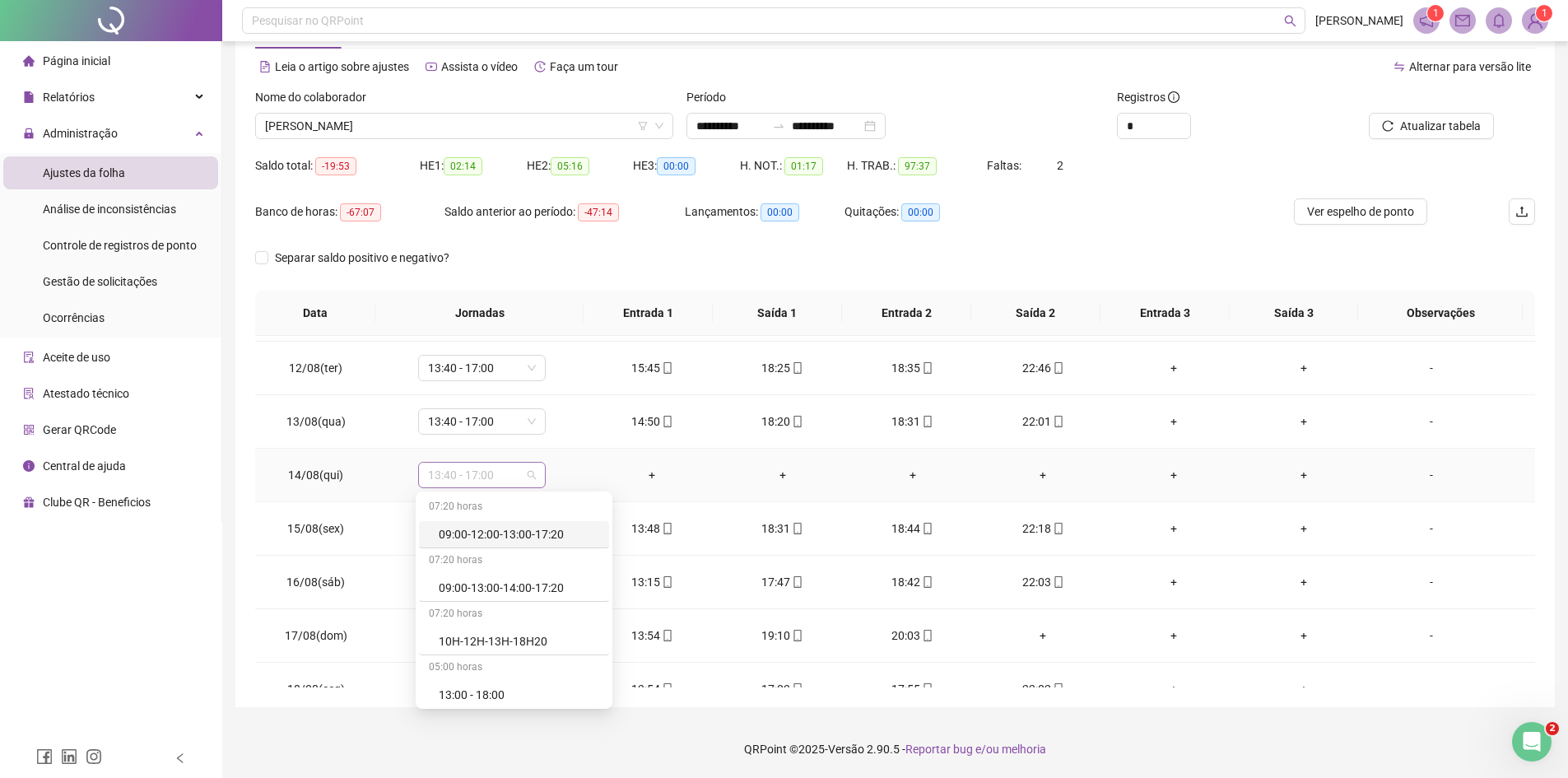
click at [517, 473] on span "13:40 - 17:00" at bounding box center [482, 474] width 108 height 25
click at [508, 506] on div "Folga" at bounding box center [513, 497] width 190 height 27
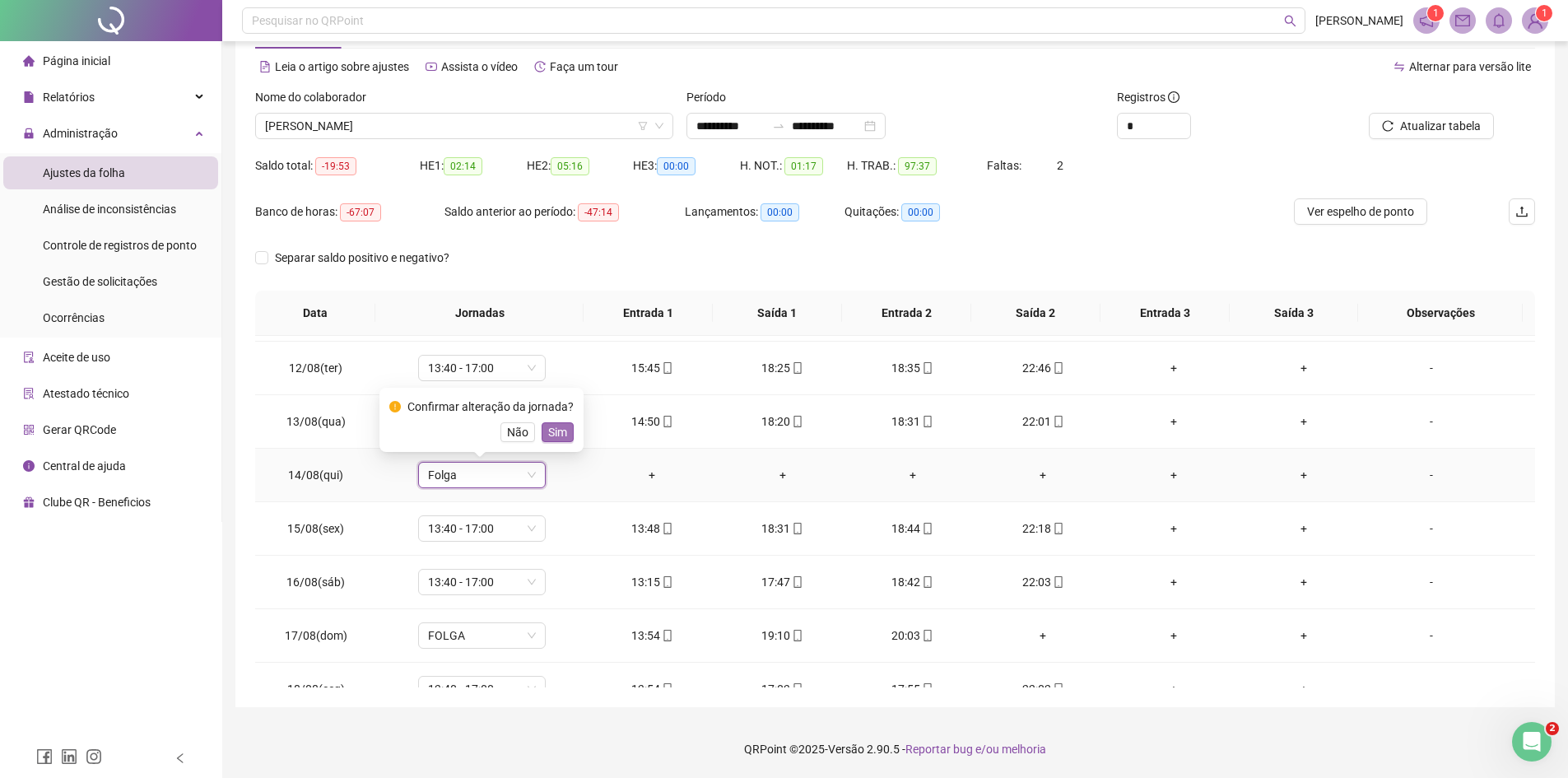
click at [556, 439] on span "Sim" at bounding box center [557, 432] width 19 height 18
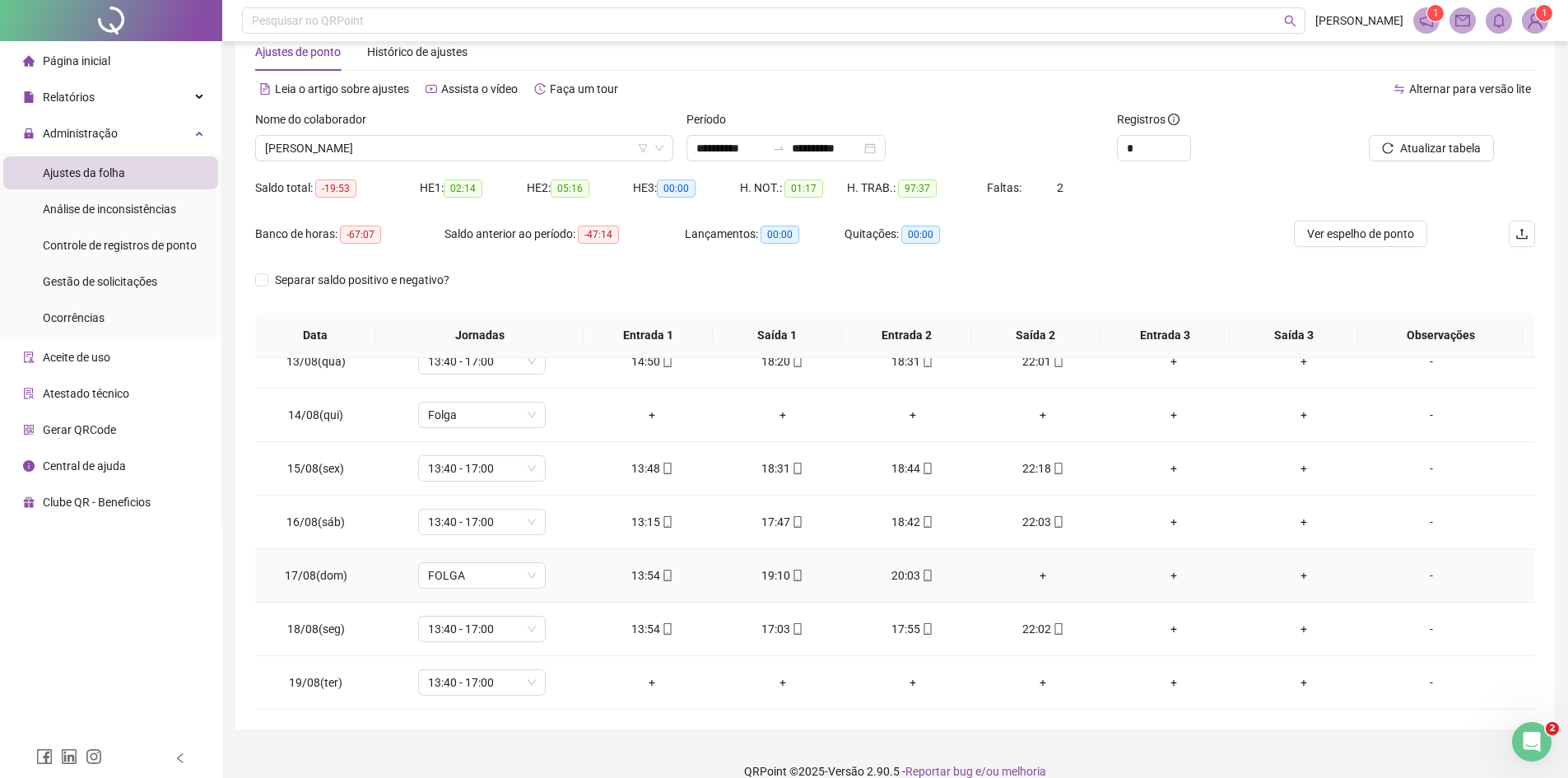
scroll to position [64, 0]
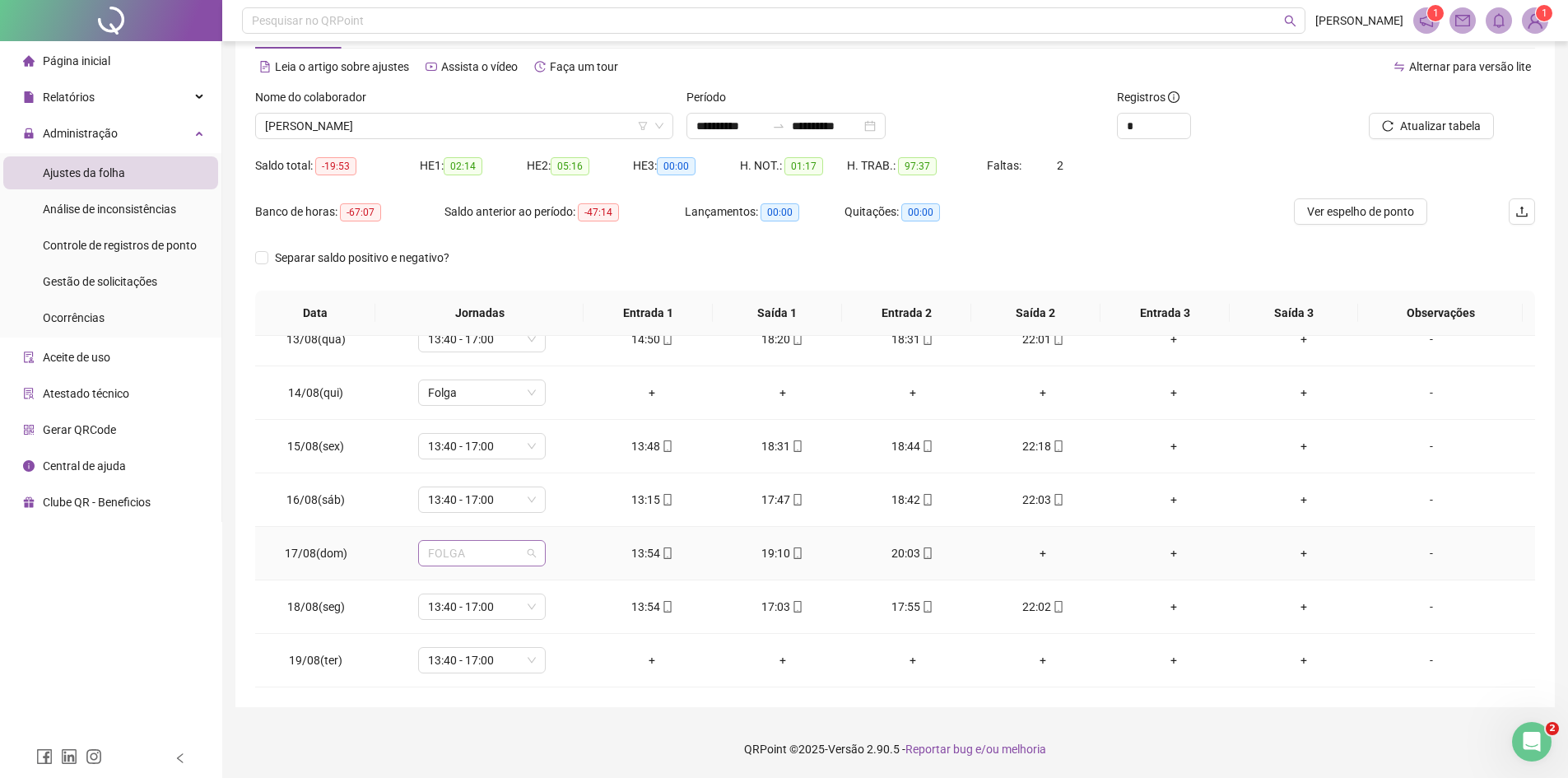
click at [466, 561] on span "FOLGA" at bounding box center [482, 553] width 108 height 25
click at [545, 521] on div "13:00 - 18:00" at bounding box center [518, 522] width 160 height 18
click at [565, 509] on button "Sim" at bounding box center [558, 510] width 32 height 20
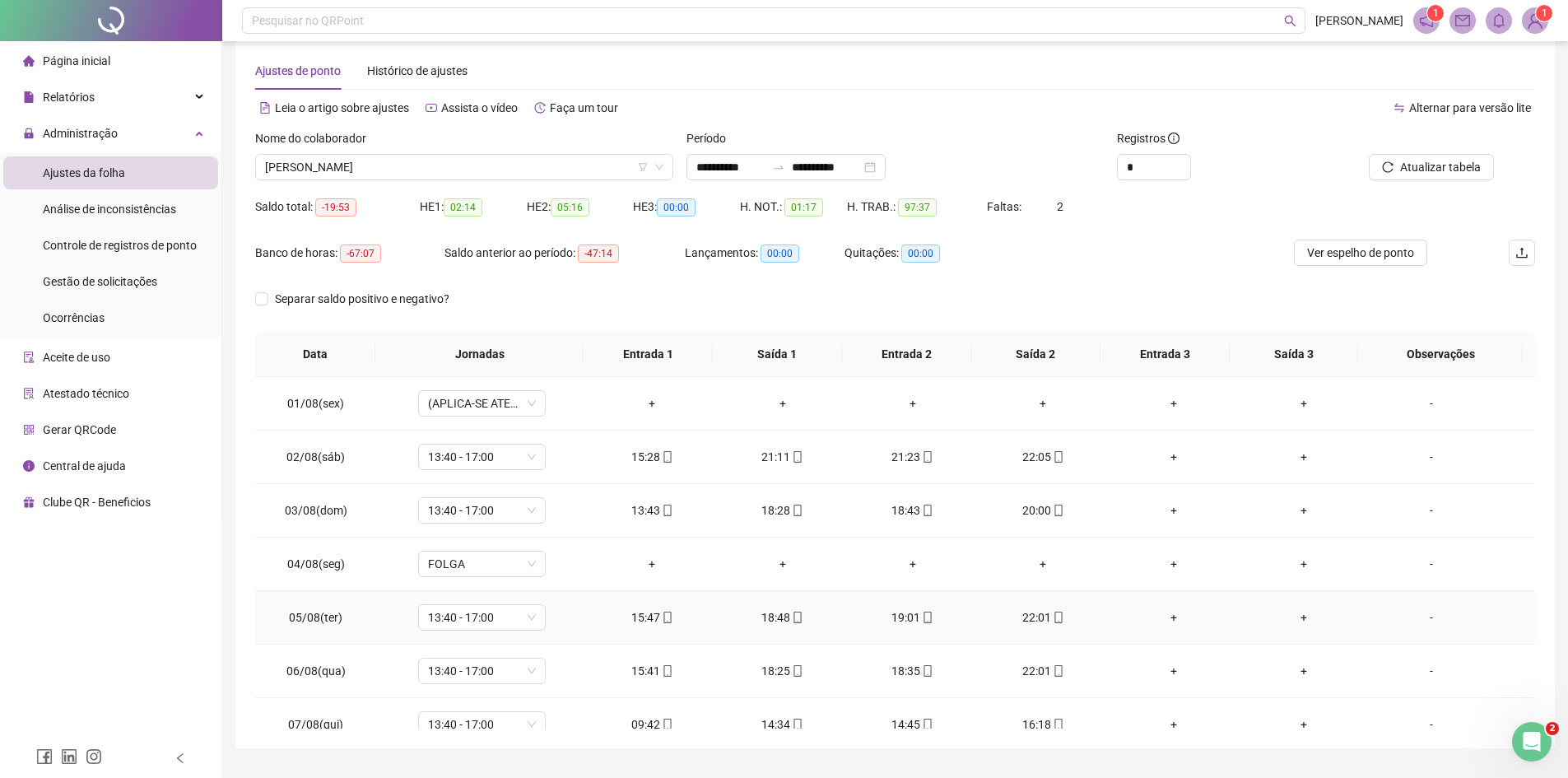
scroll to position [0, 0]
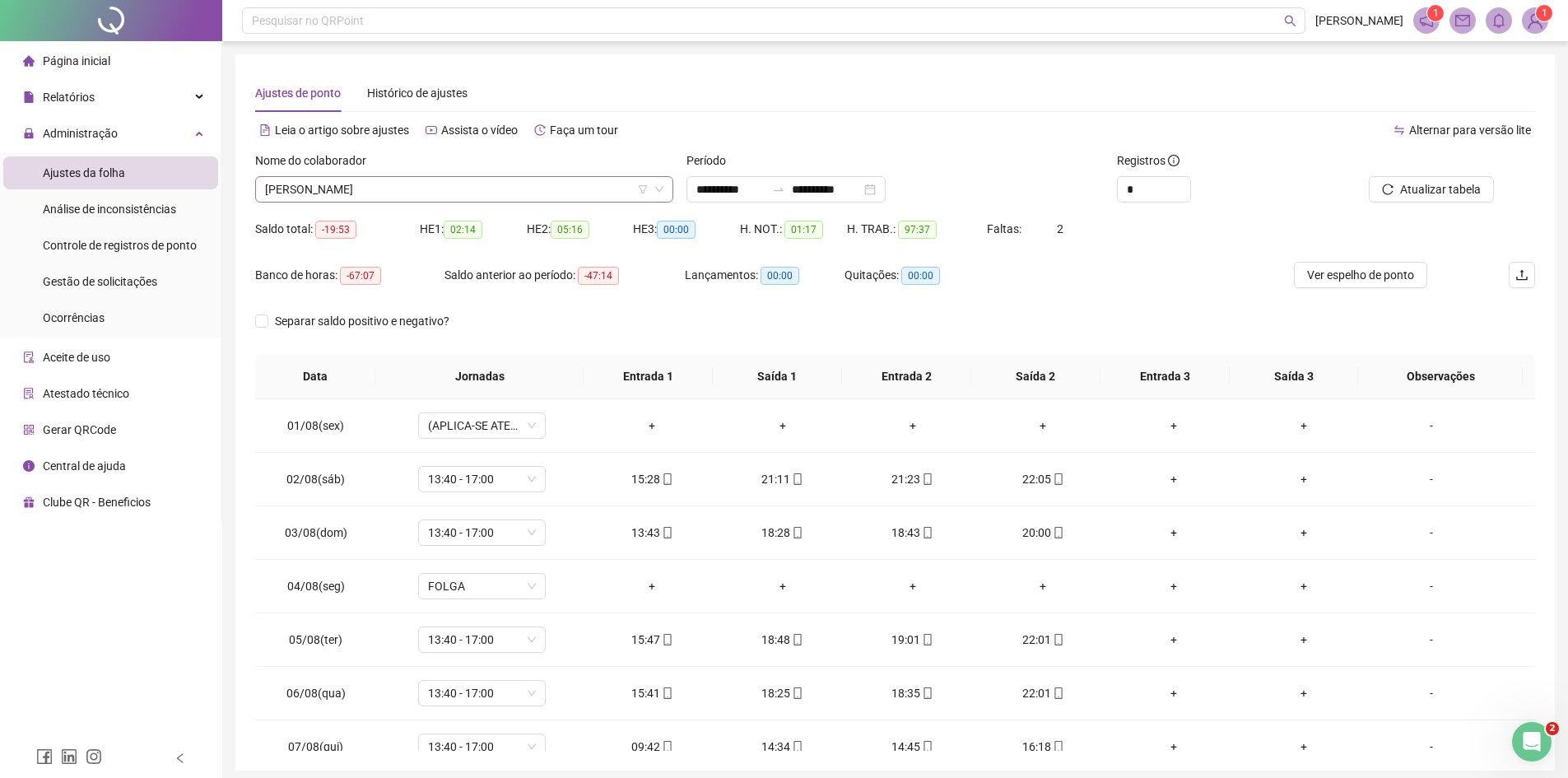
click at [425, 181] on span "[PERSON_NAME]" at bounding box center [464, 189] width 398 height 25
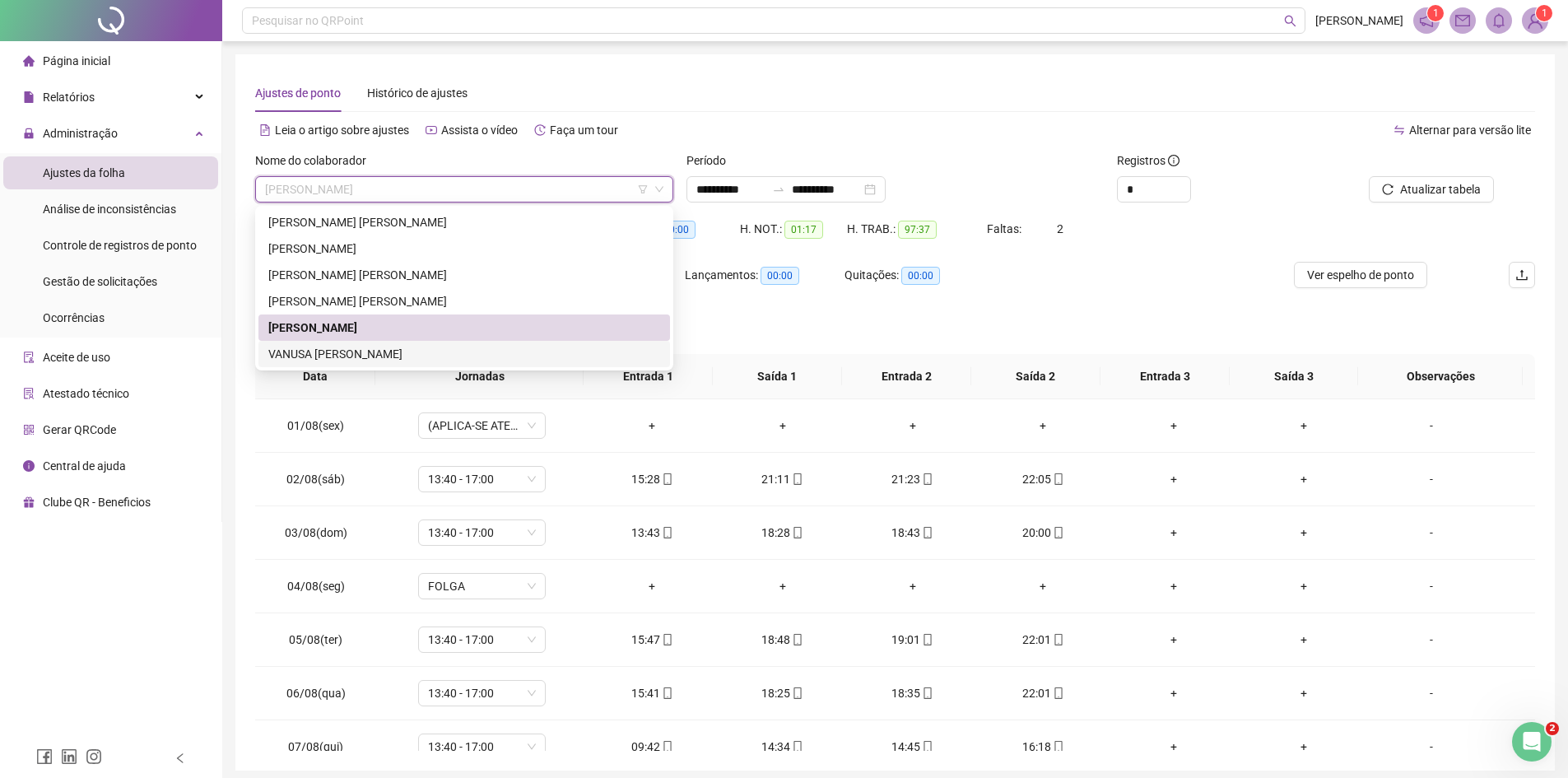
click at [373, 351] on div "VANUSA [PERSON_NAME]" at bounding box center [463, 354] width 392 height 18
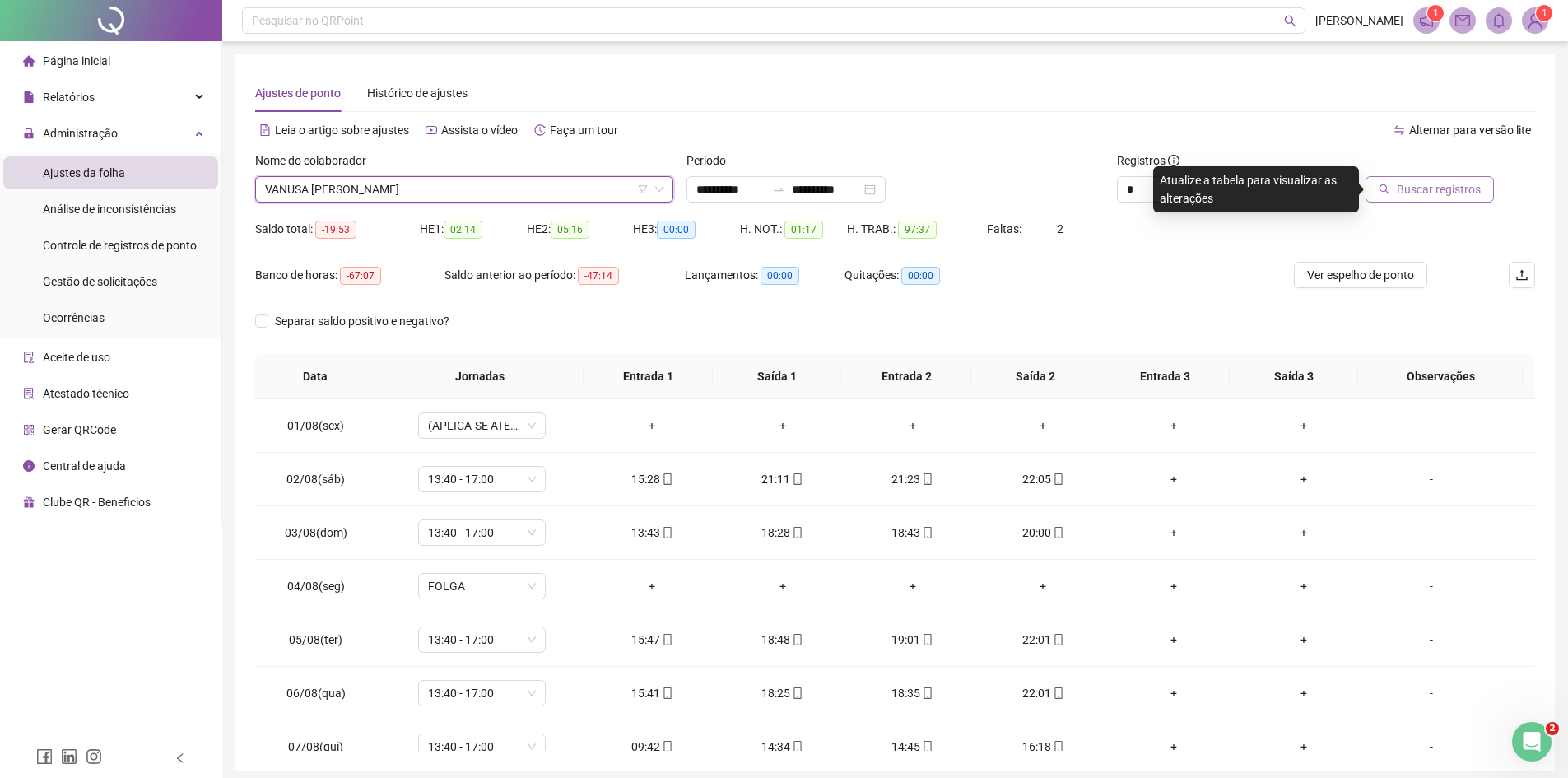
click at [1463, 189] on span "Buscar registros" at bounding box center [1438, 189] width 84 height 18
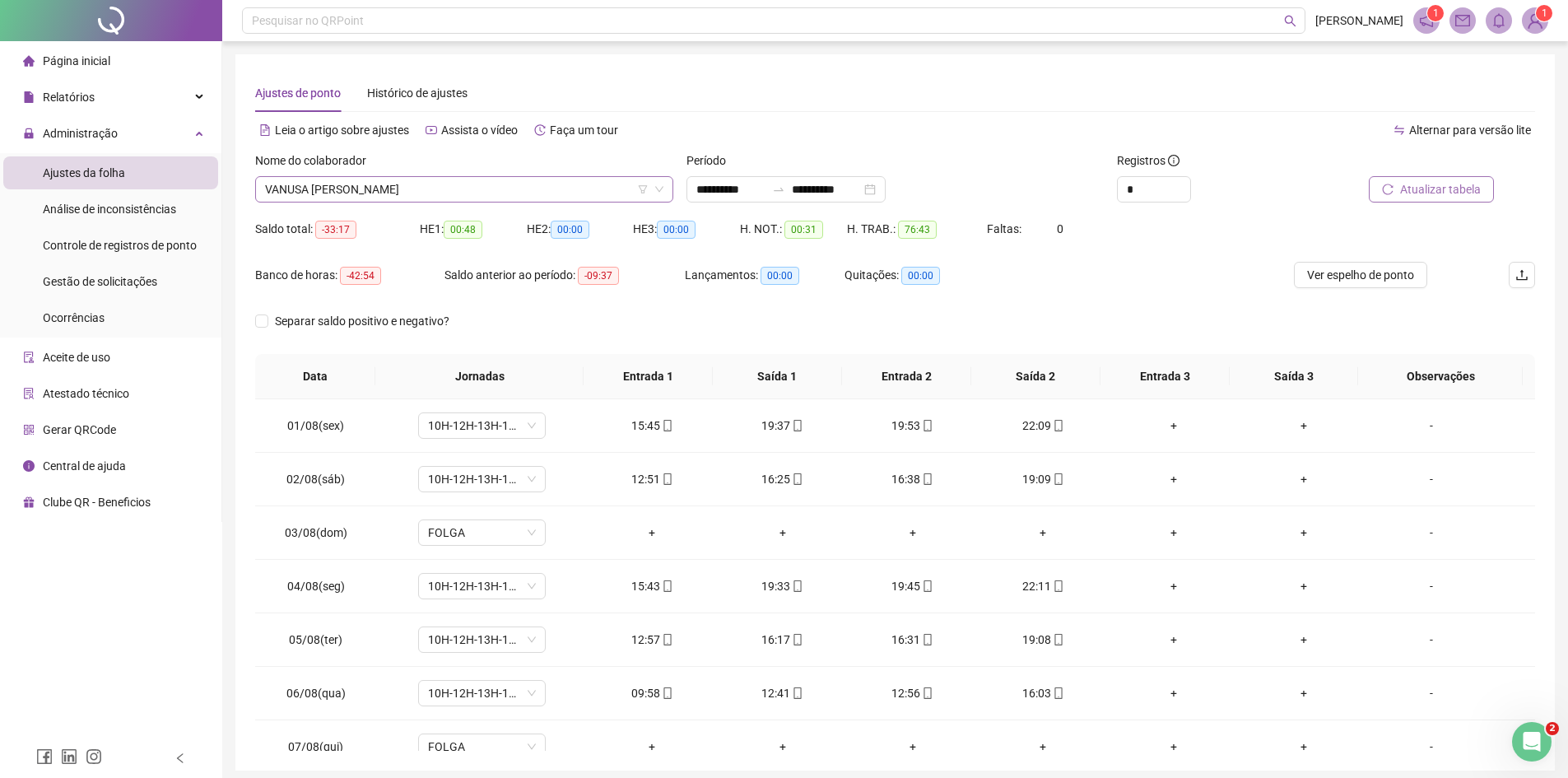
click at [520, 201] on span "VANUSA [PERSON_NAME]" at bounding box center [464, 189] width 398 height 25
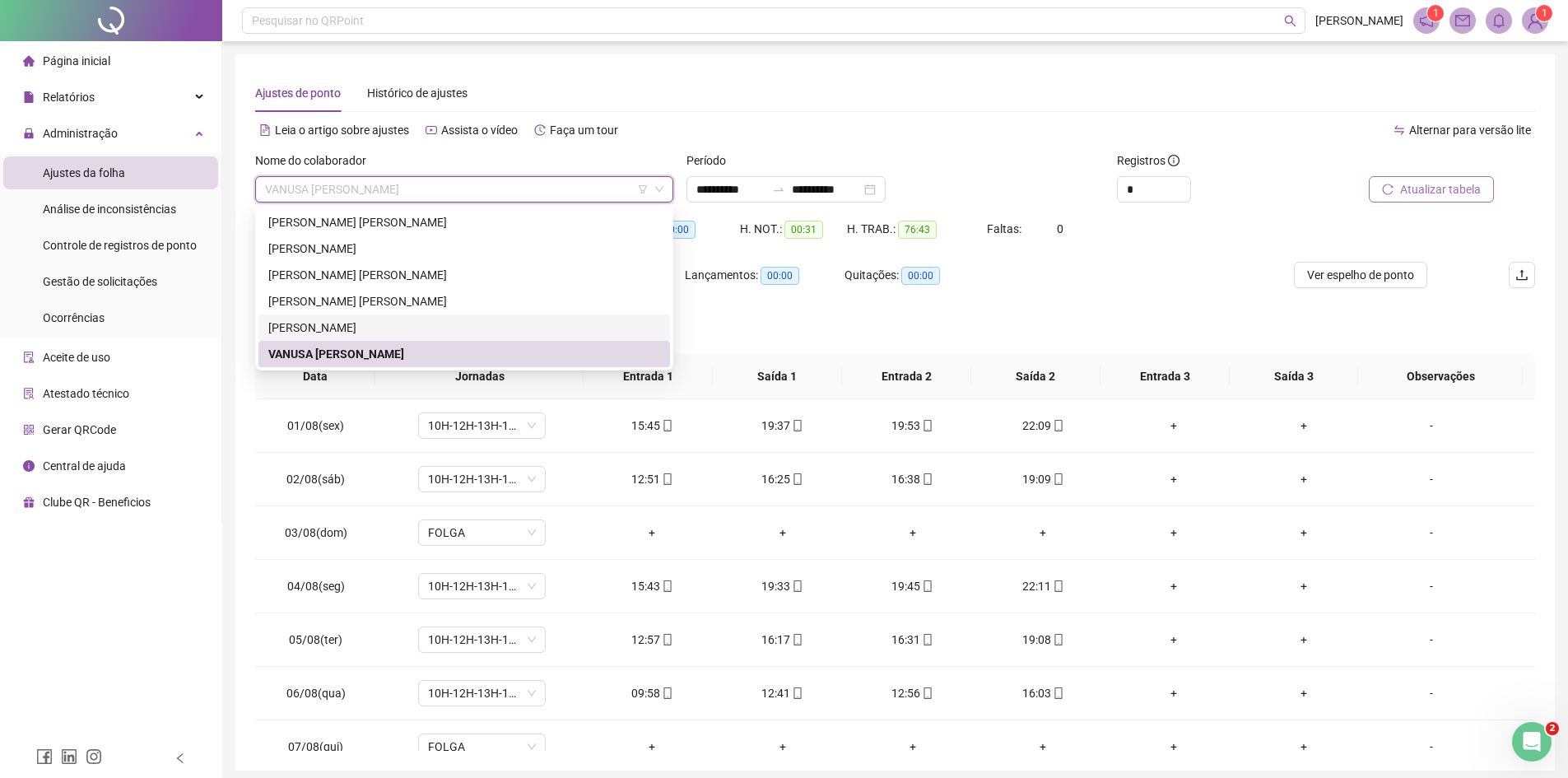
click at [520, 326] on div "[PERSON_NAME]" at bounding box center [463, 328] width 392 height 18
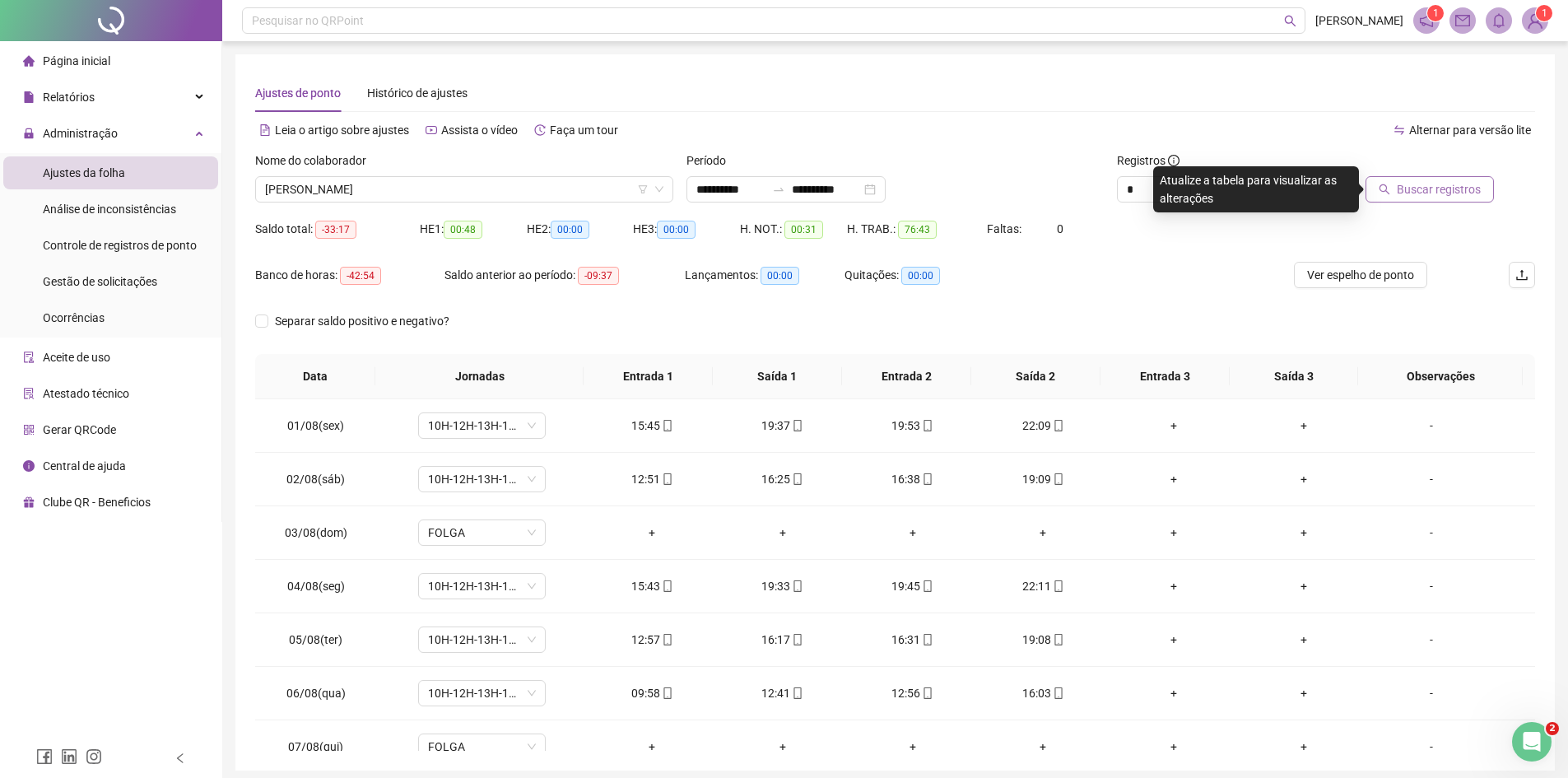
click at [1449, 193] on span "Buscar registros" at bounding box center [1438, 189] width 84 height 18
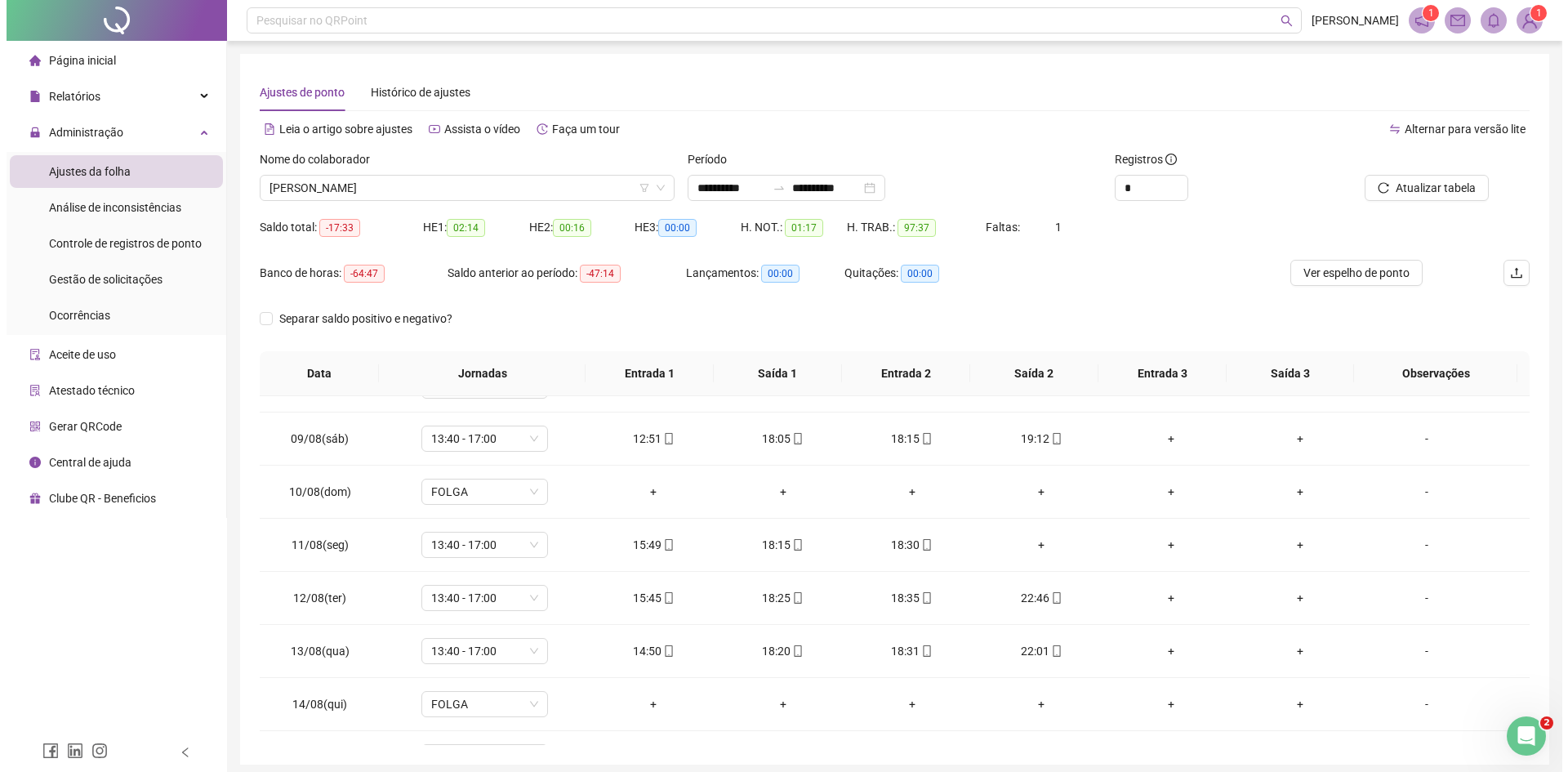
scroll to position [659, 0]
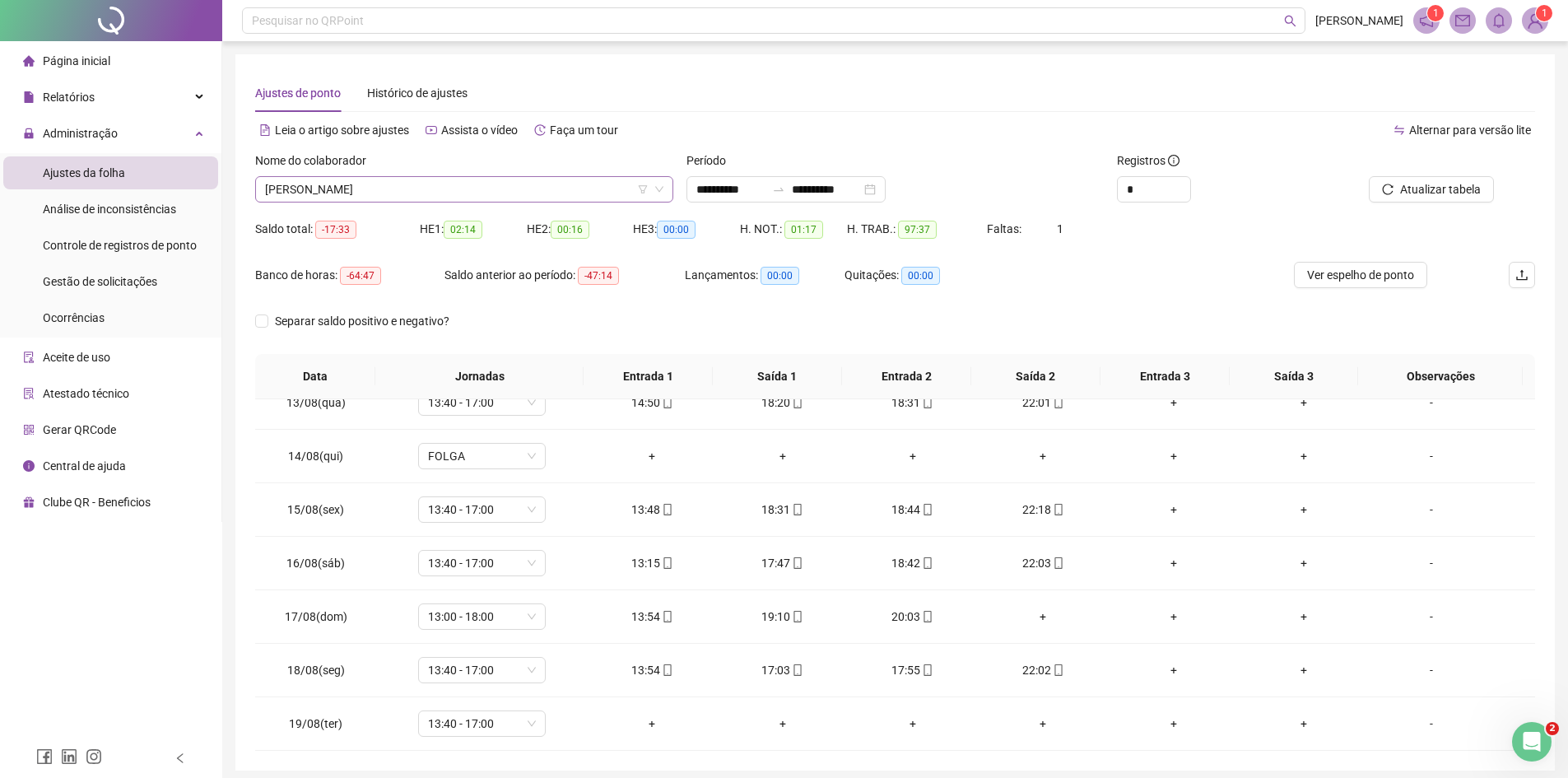
click at [472, 182] on span "[PERSON_NAME]" at bounding box center [464, 189] width 398 height 25
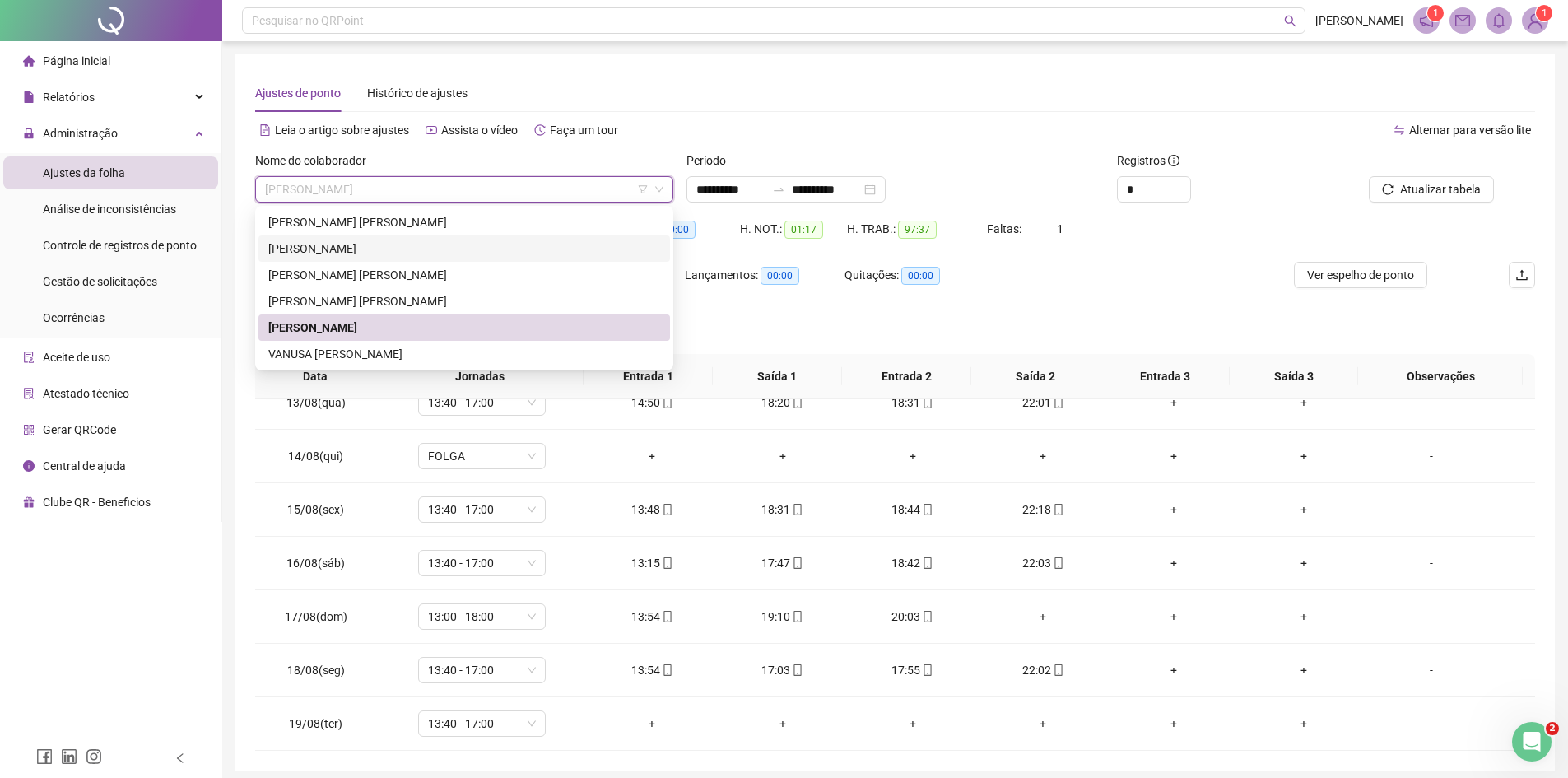
click at [390, 253] on div "[PERSON_NAME]" at bounding box center [463, 248] width 392 height 18
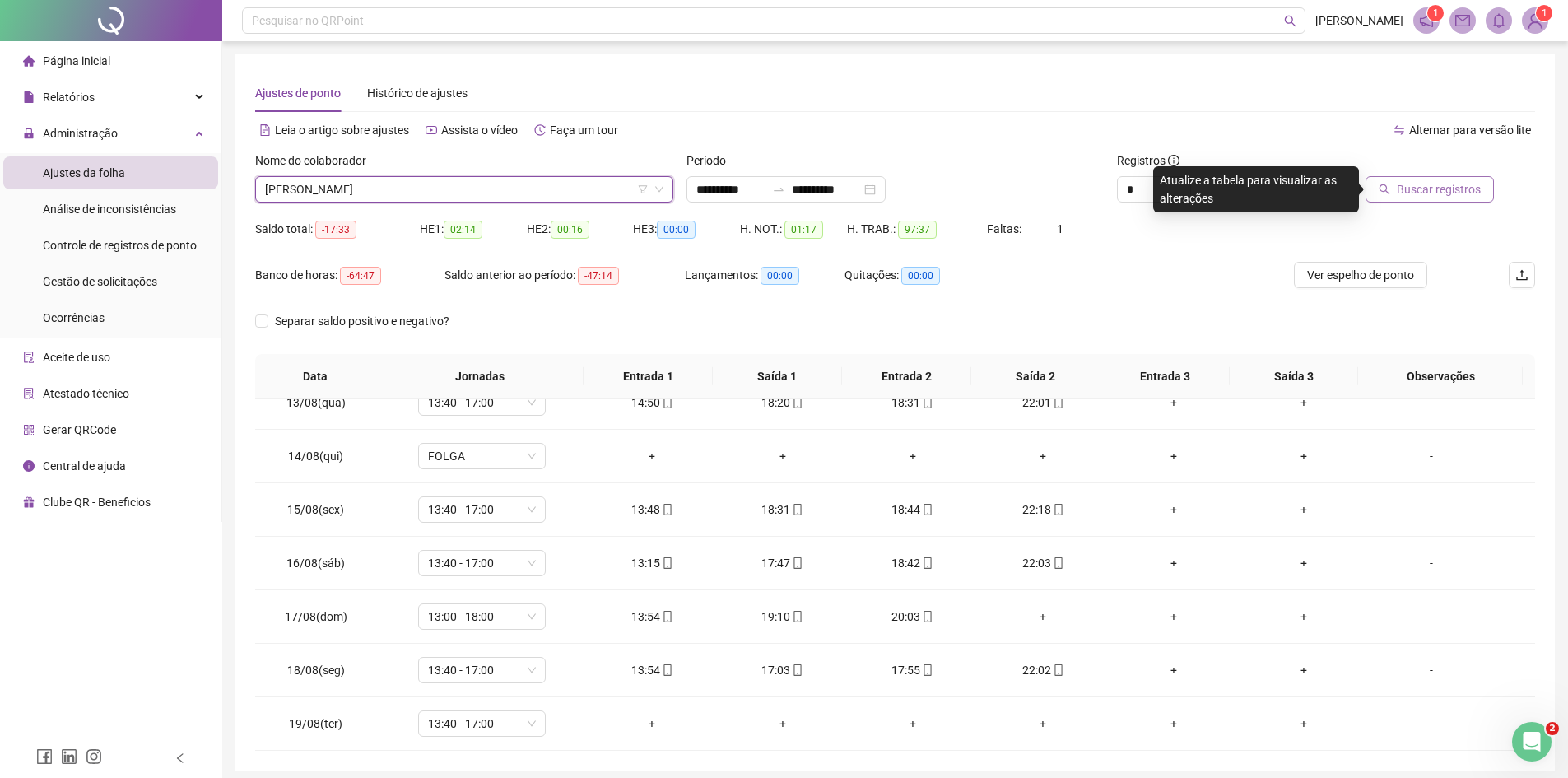
click at [1450, 195] on span "Buscar registros" at bounding box center [1438, 189] width 84 height 18
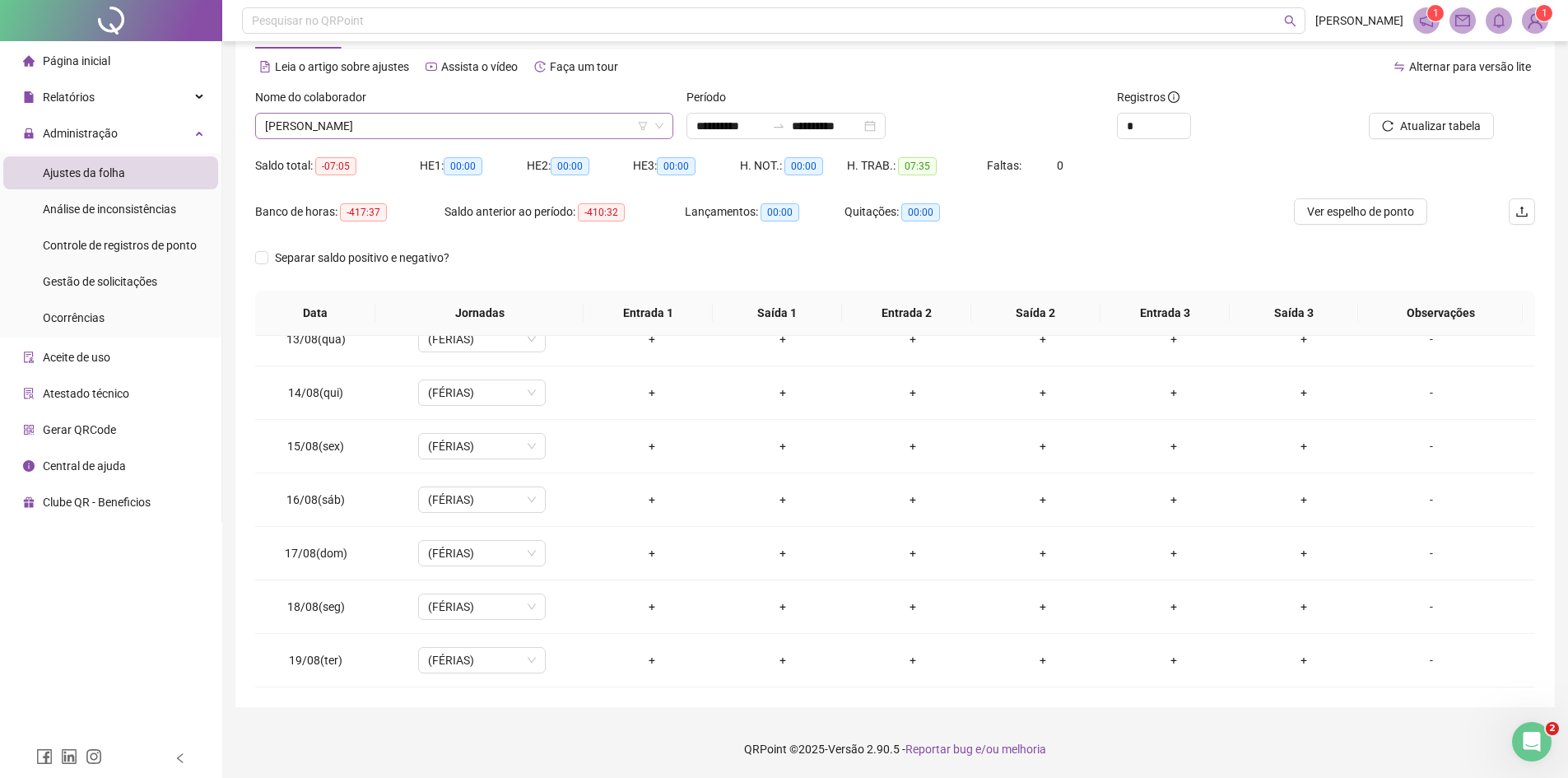
click at [582, 131] on span "[PERSON_NAME]" at bounding box center [464, 126] width 398 height 25
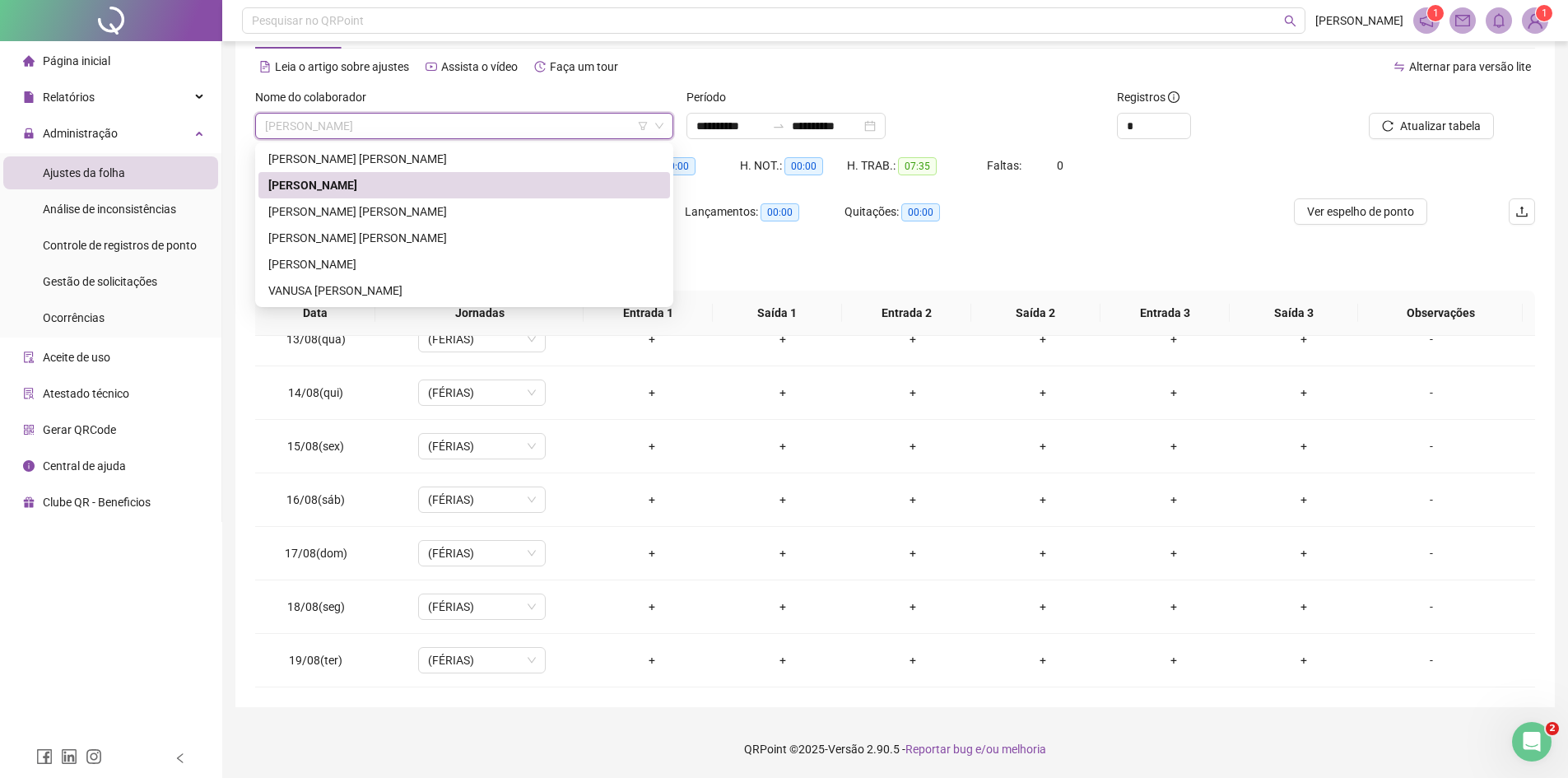
click at [940, 70] on div "Alternar para versão lite" at bounding box center [1215, 67] width 641 height 26
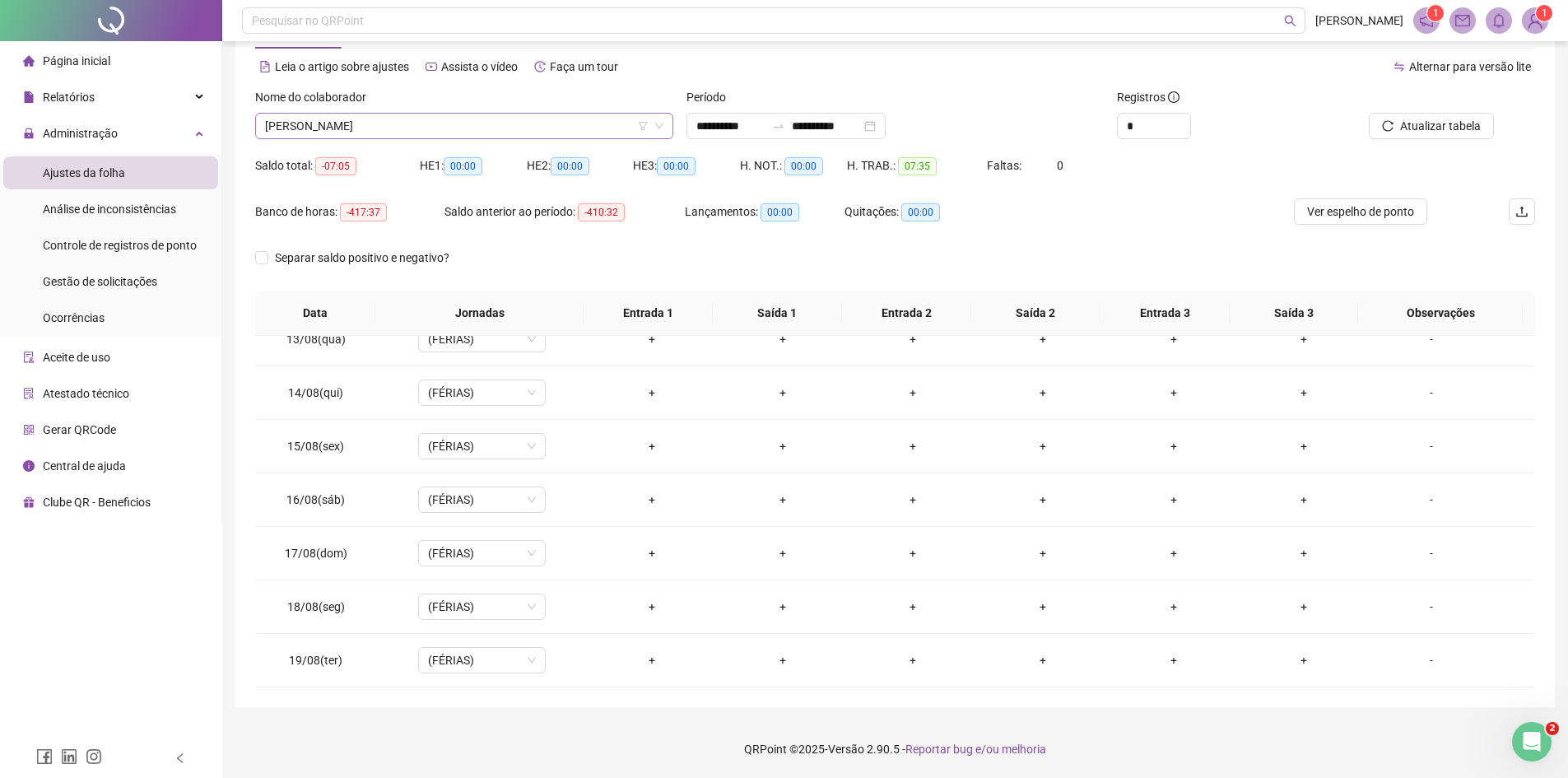
click at [469, 115] on span "[PERSON_NAME]" at bounding box center [464, 126] width 398 height 25
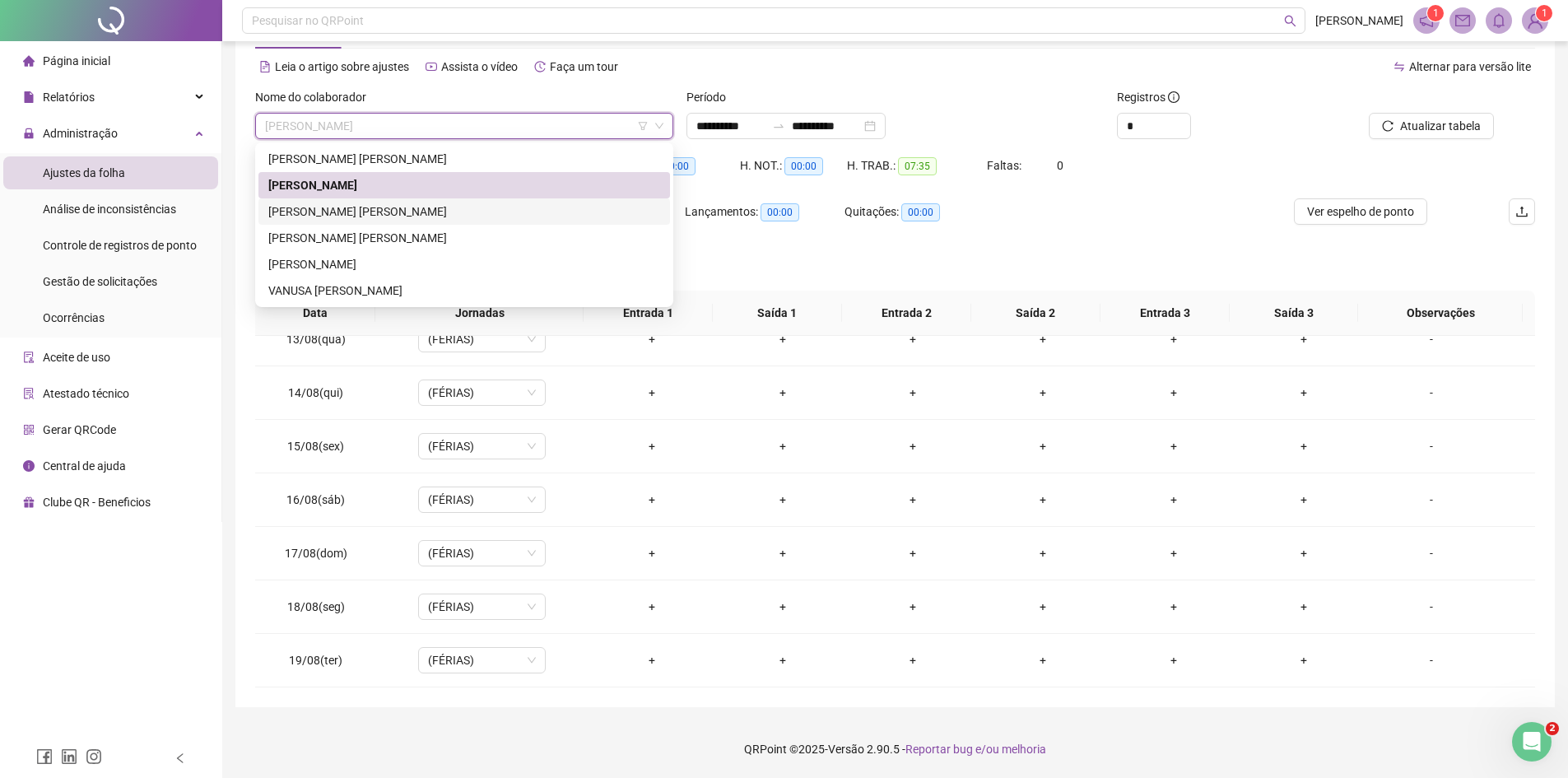
click at [403, 211] on div "[PERSON_NAME] [PERSON_NAME]" at bounding box center [463, 211] width 392 height 18
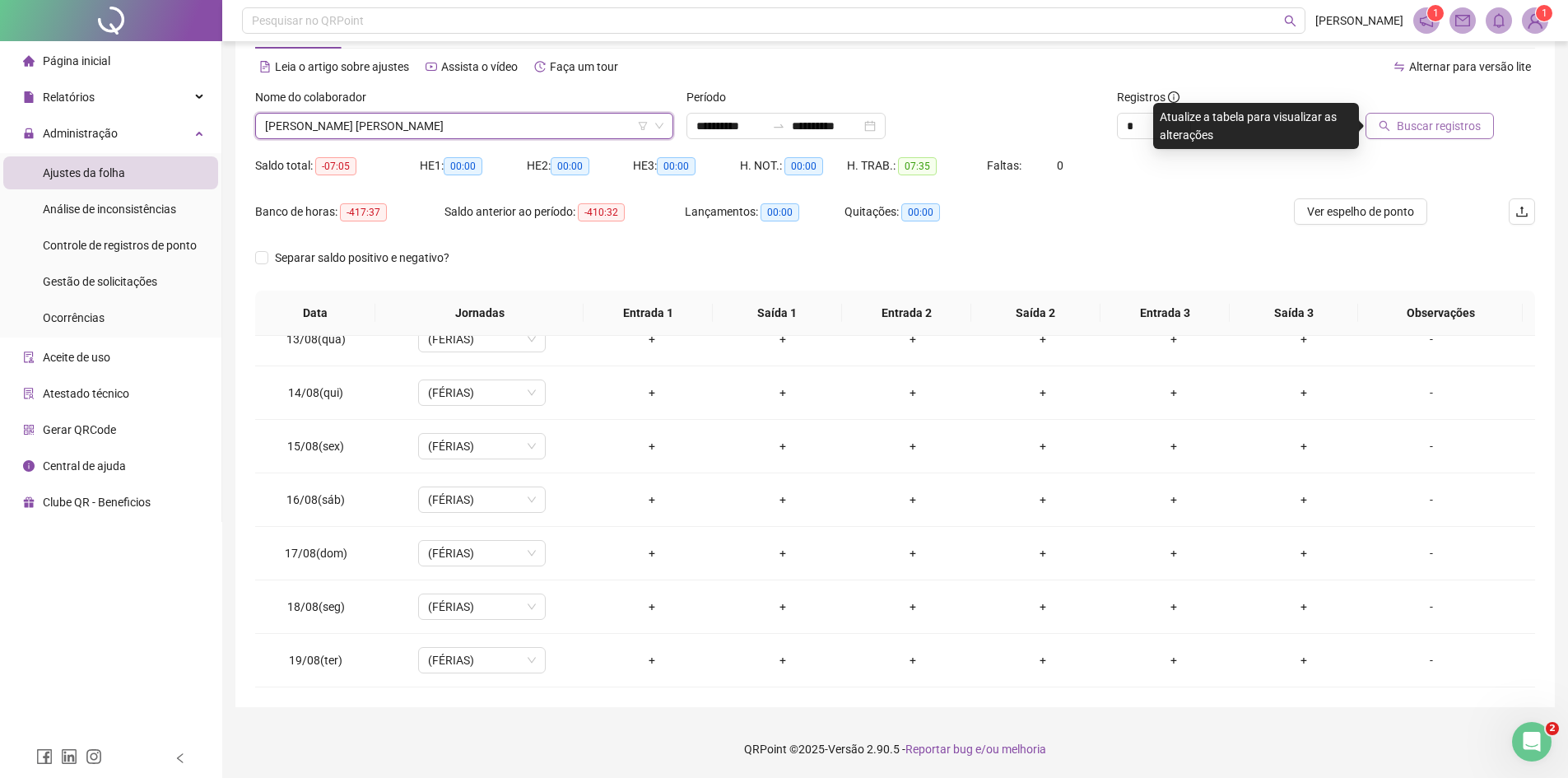
click at [1431, 120] on span "Buscar registros" at bounding box center [1438, 126] width 84 height 18
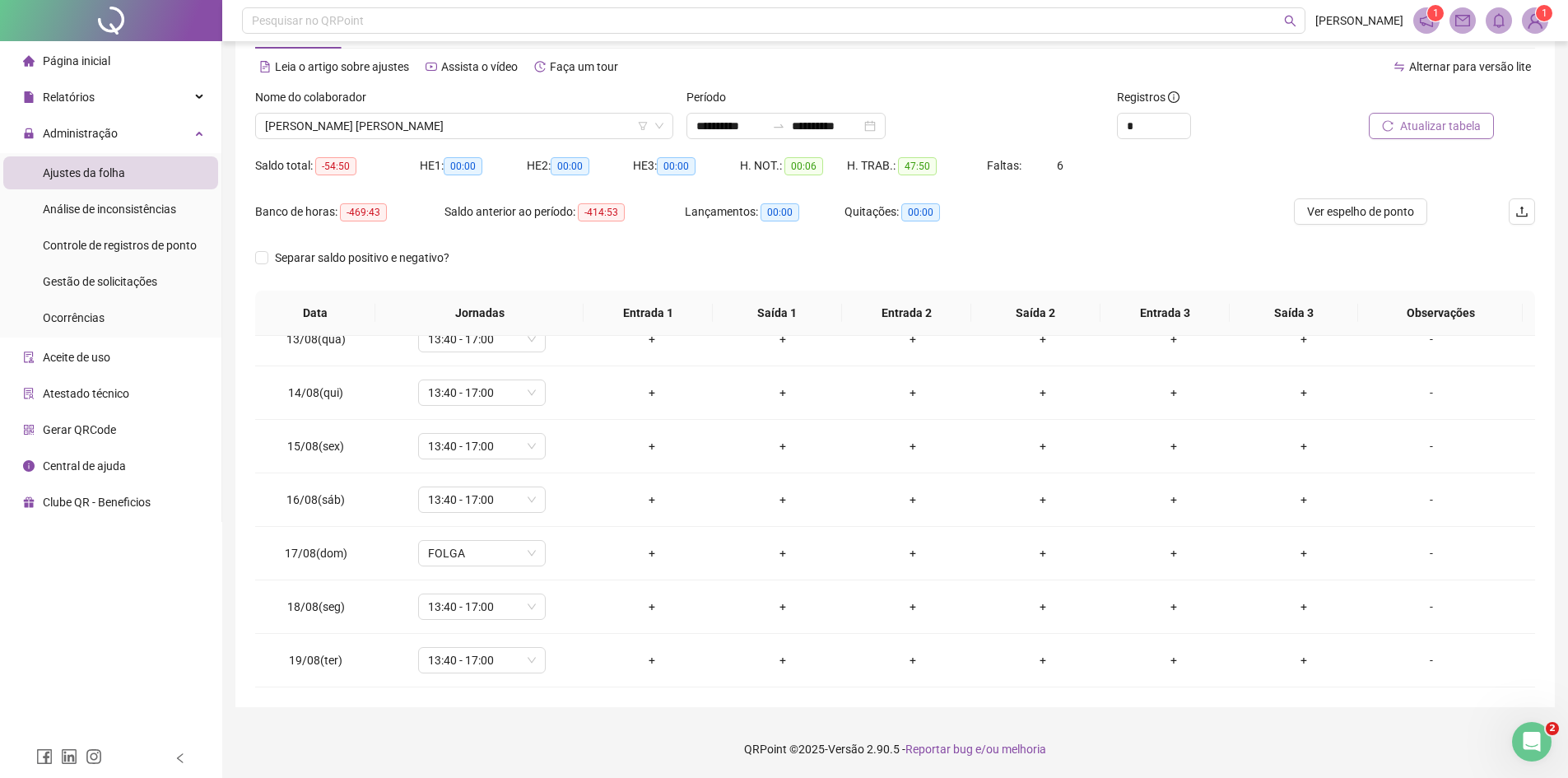
click at [1430, 120] on span "Atualizar tabela" at bounding box center [1439, 126] width 81 height 18
click at [1549, 22] on header "Pesquisar no QRPoint [PERSON_NAME] 1 1" at bounding box center [895, 20] width 1346 height 41
click at [1542, 25] on img at bounding box center [1534, 20] width 25 height 25
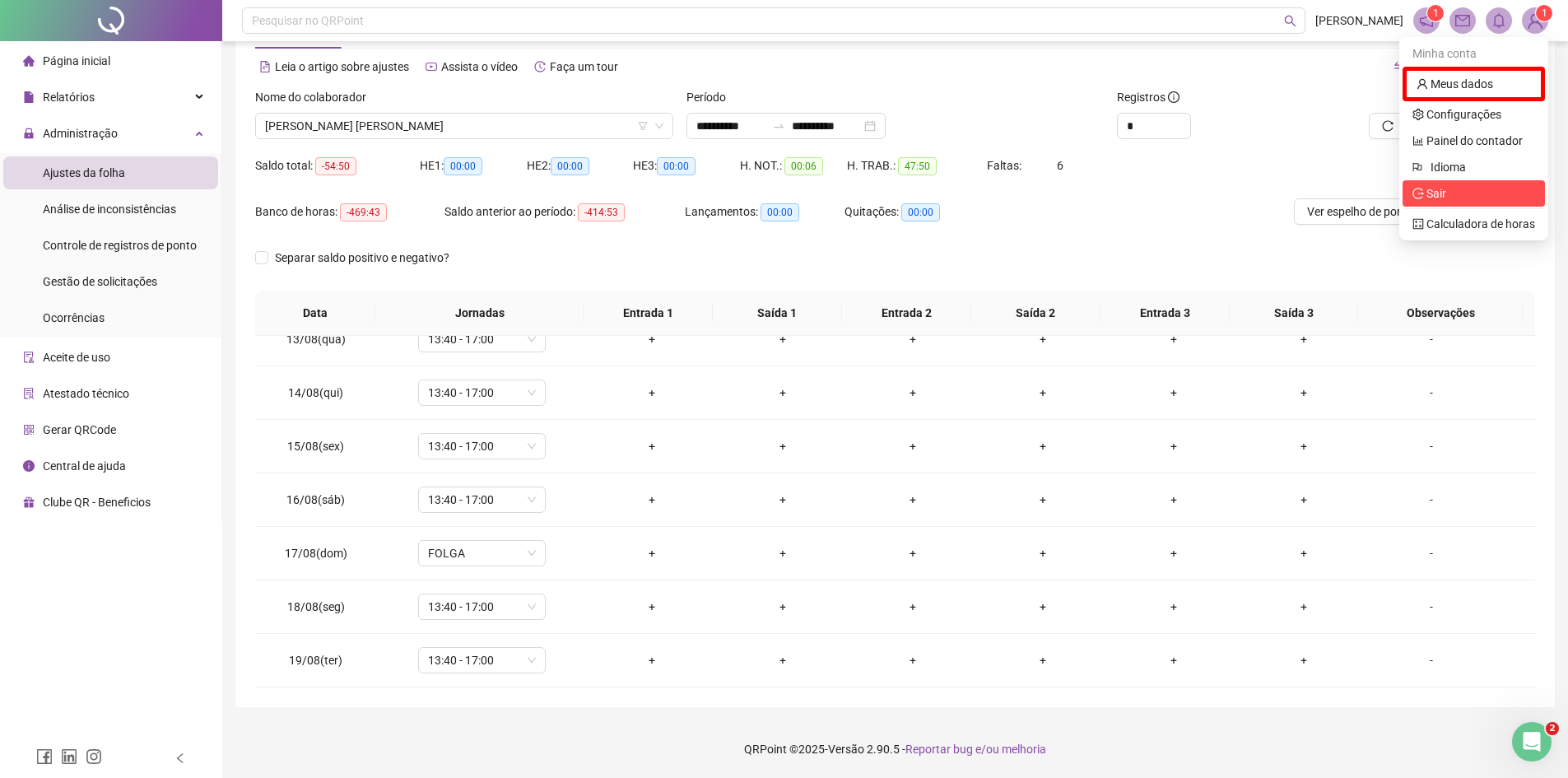
click at [1440, 196] on span "Sair" at bounding box center [1436, 193] width 20 height 13
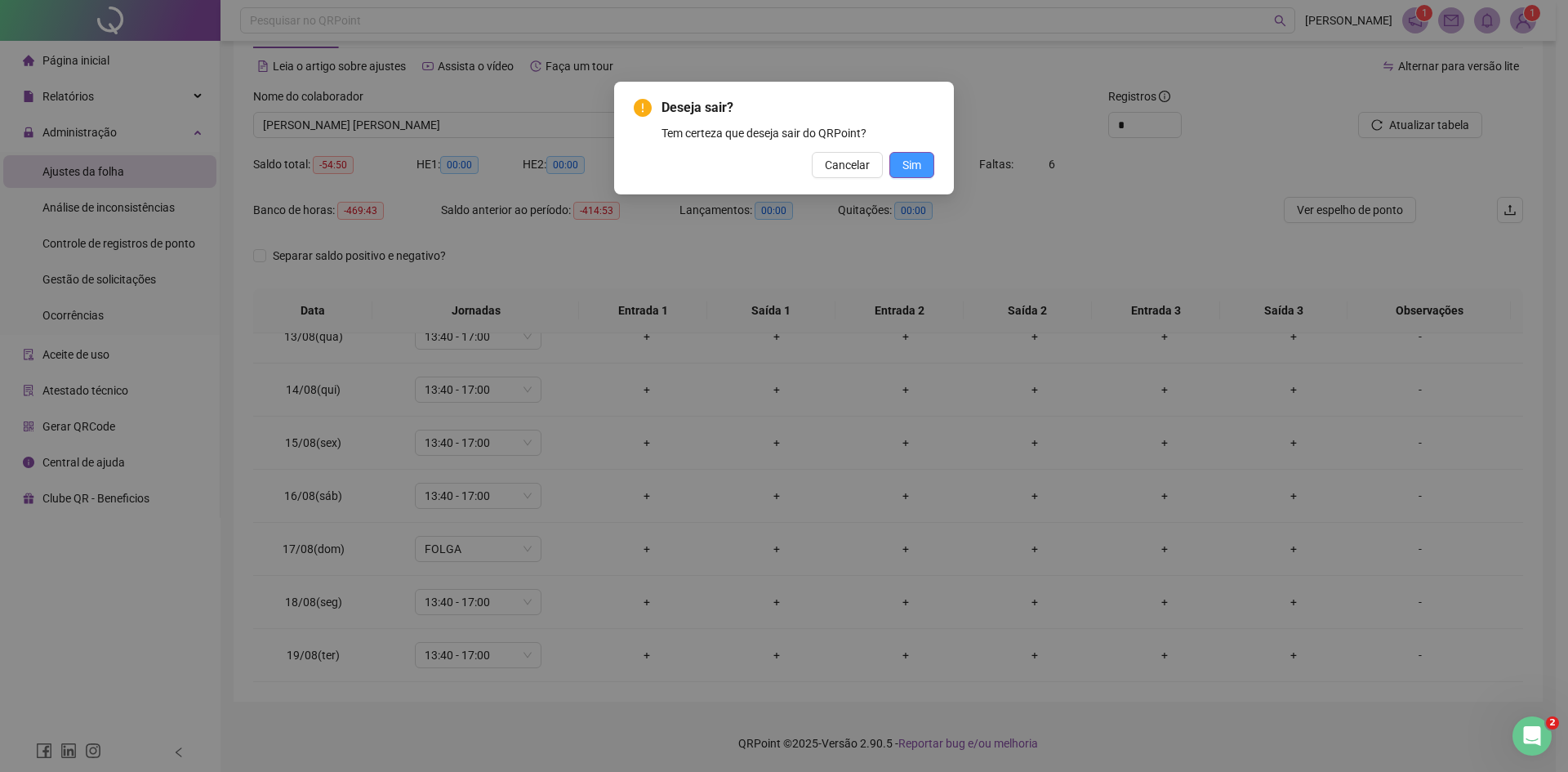
click at [913, 170] on span "Sim" at bounding box center [912, 165] width 19 height 18
